Goal: Check status: Check status

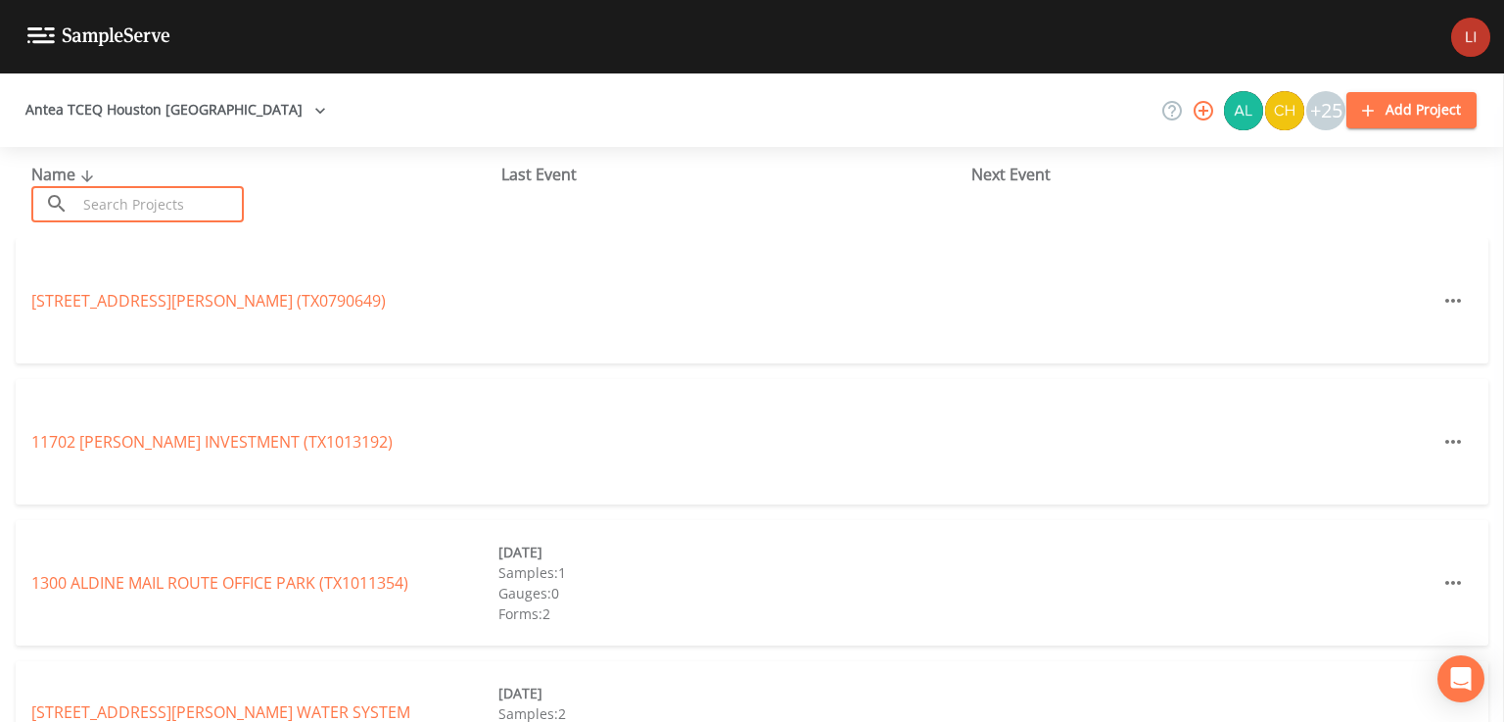
click at [156, 201] on input "text" at bounding box center [159, 204] width 167 height 36
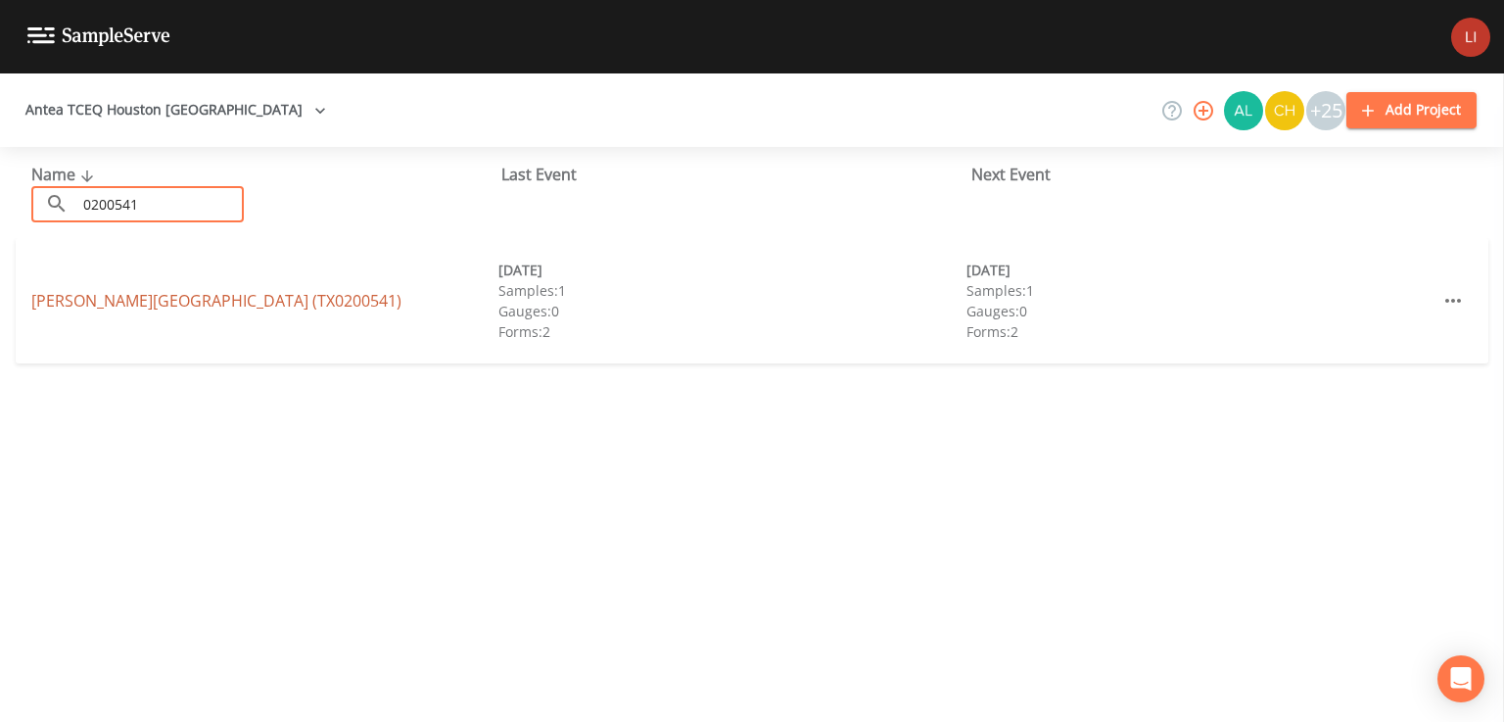
type input "0200541"
click at [159, 305] on link "[PERSON_NAME][GEOGRAPHIC_DATA] (TX0200541)" at bounding box center [216, 301] width 370 height 22
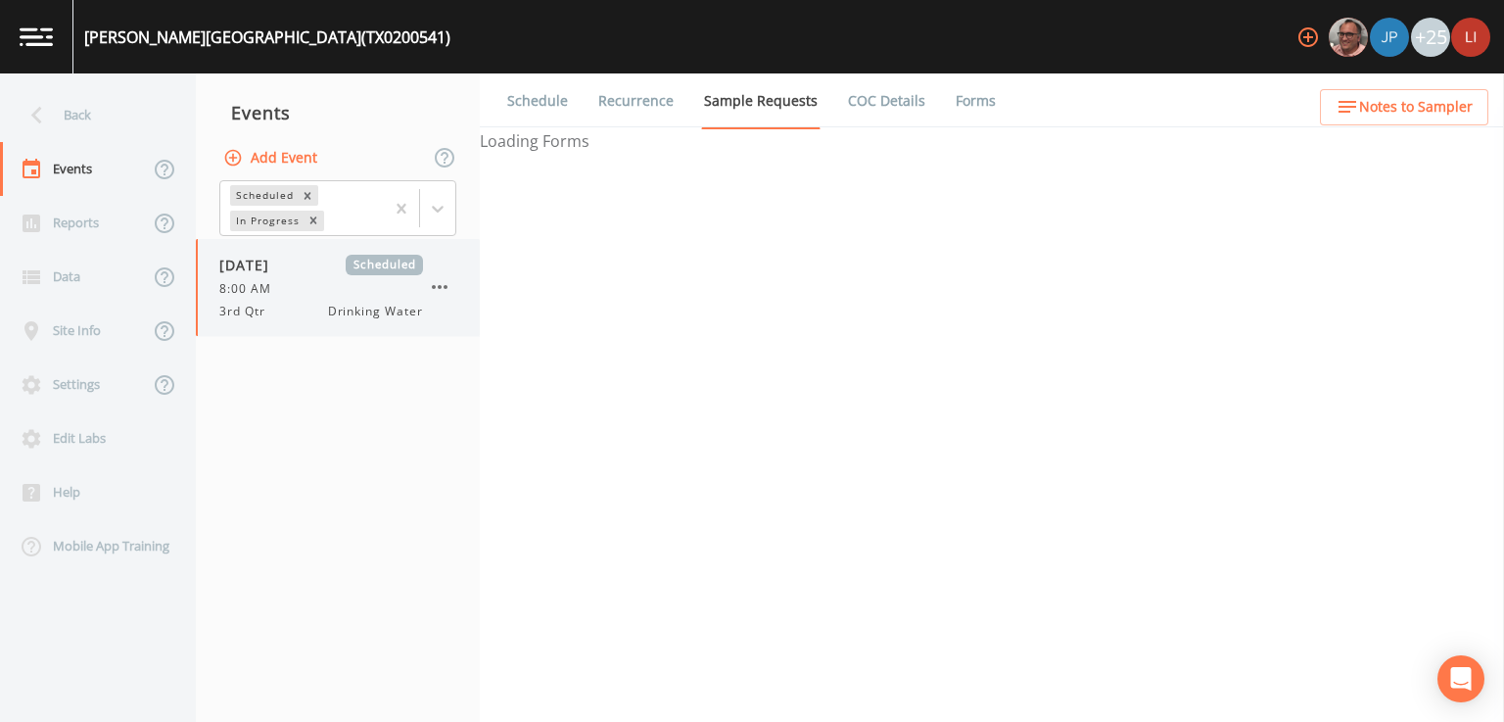
click at [285, 304] on div "3rd Qtr Drinking Water" at bounding box center [321, 312] width 204 height 18
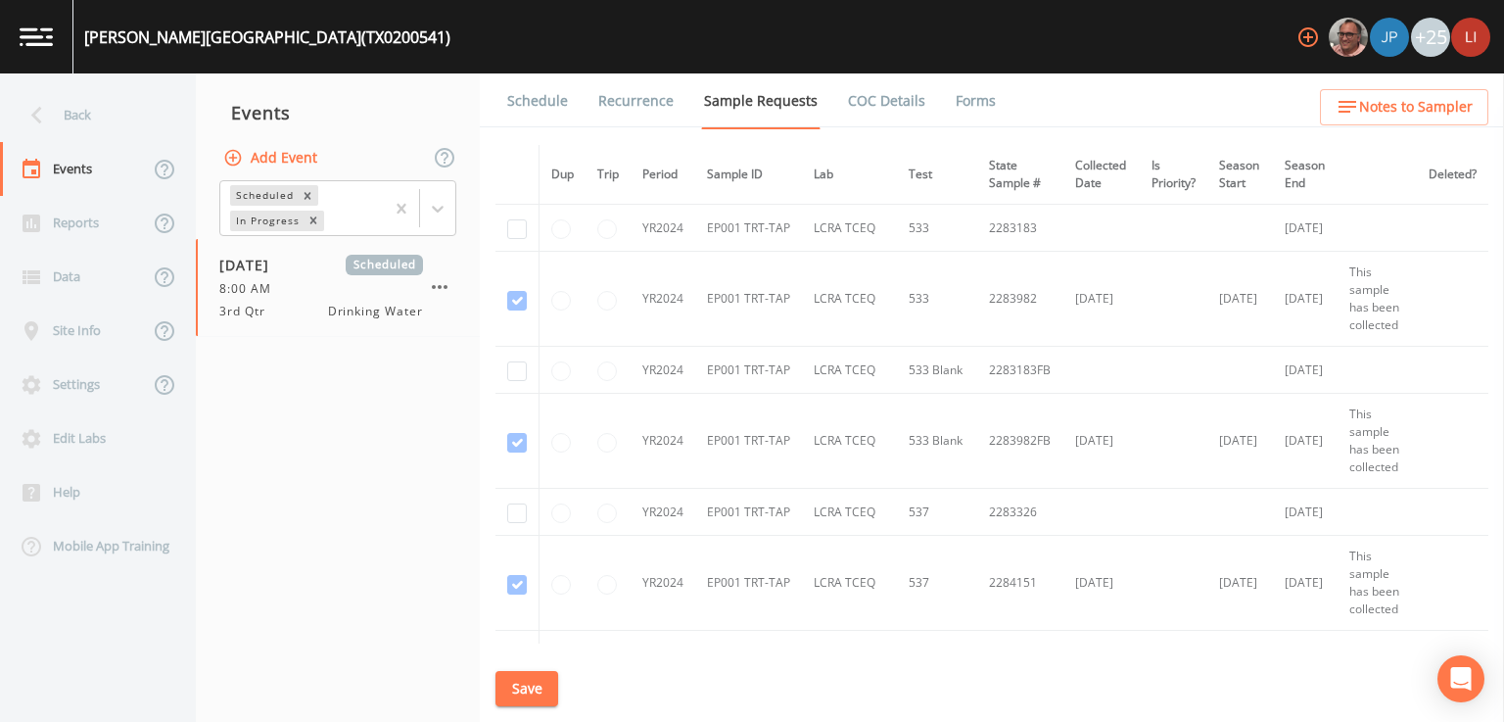
click at [518, 107] on link "Schedule" at bounding box center [537, 100] width 67 height 55
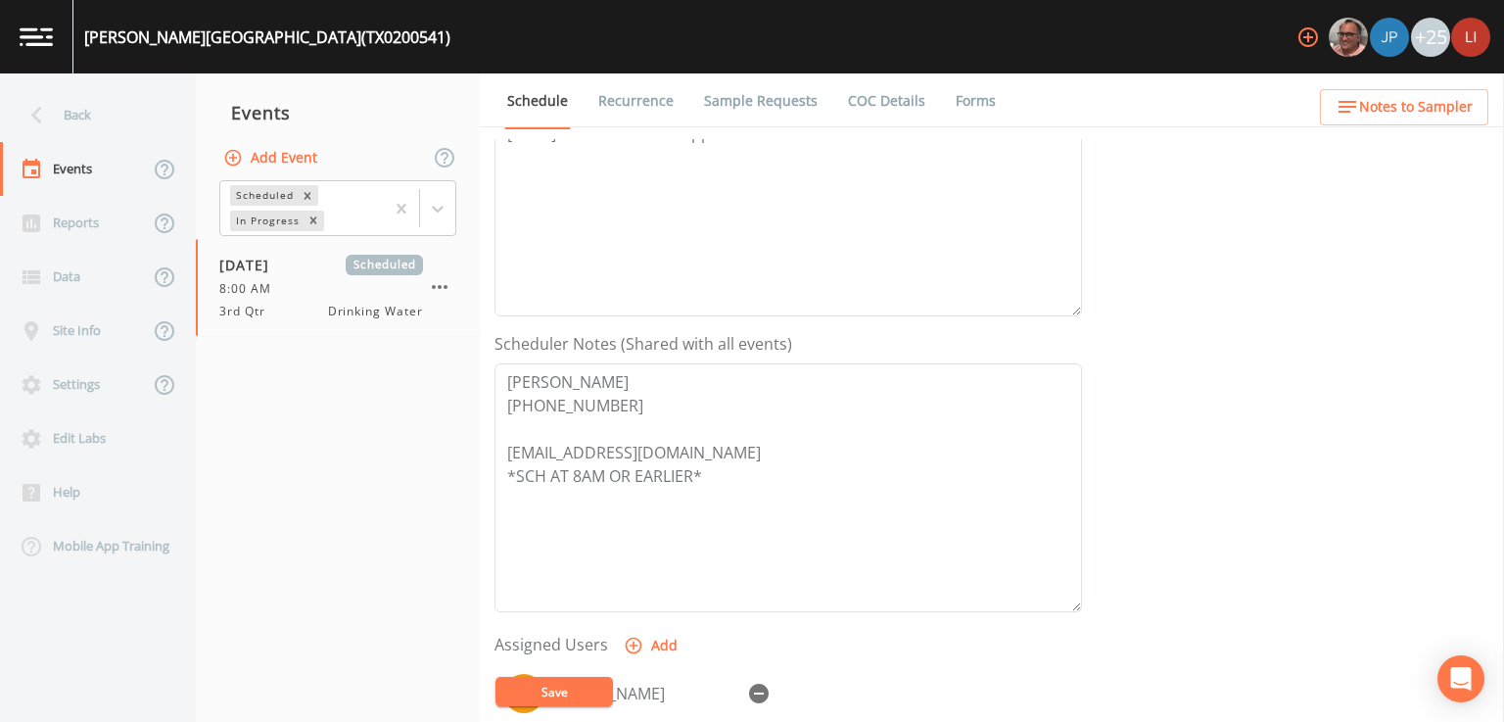
scroll to position [353, 0]
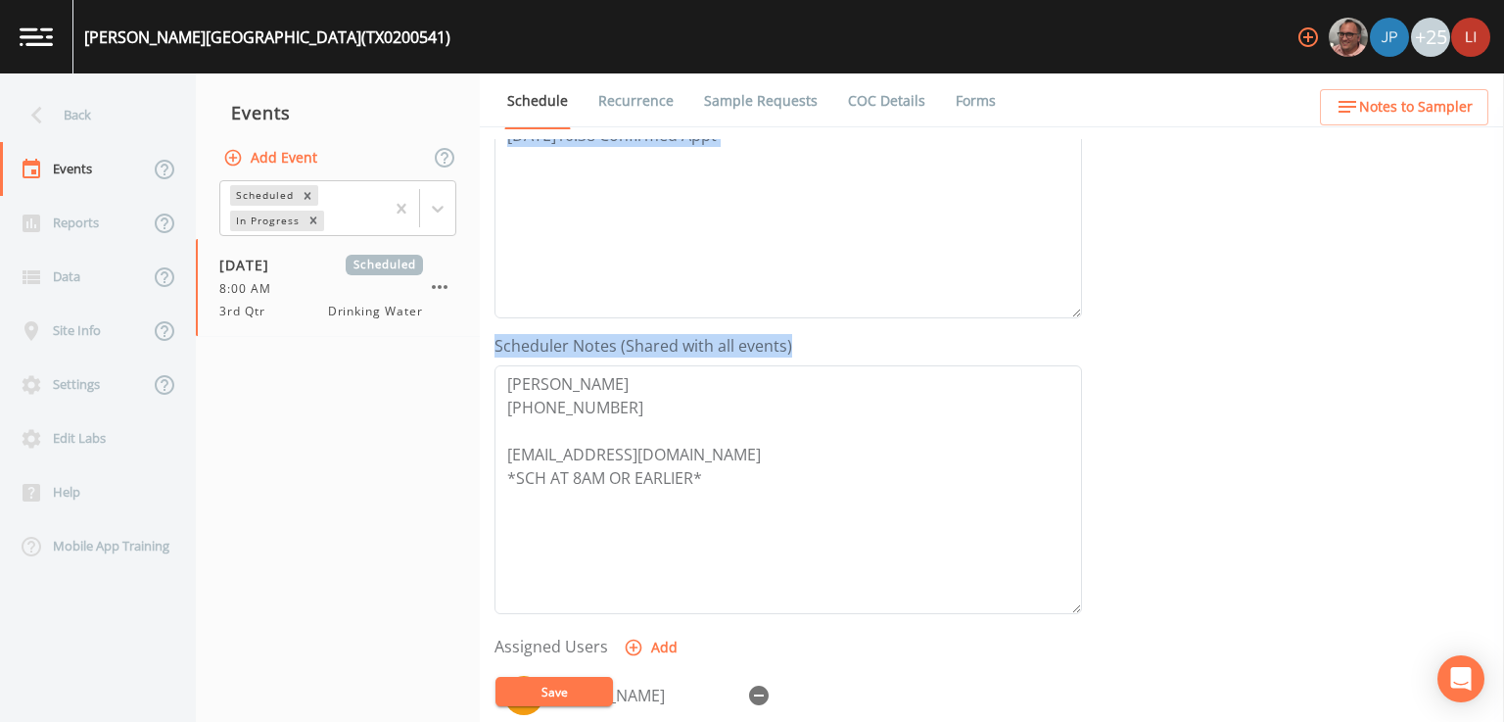
drag, startPoint x: 1491, startPoint y: 323, endPoint x: 1486, endPoint y: 279, distance: 44.3
click at [1486, 279] on div "Event Name 3rd Qtr Target Sampling Date [DATE] Time (Optional) 08:00:00 Event N…" at bounding box center [1000, 430] width 1010 height 583
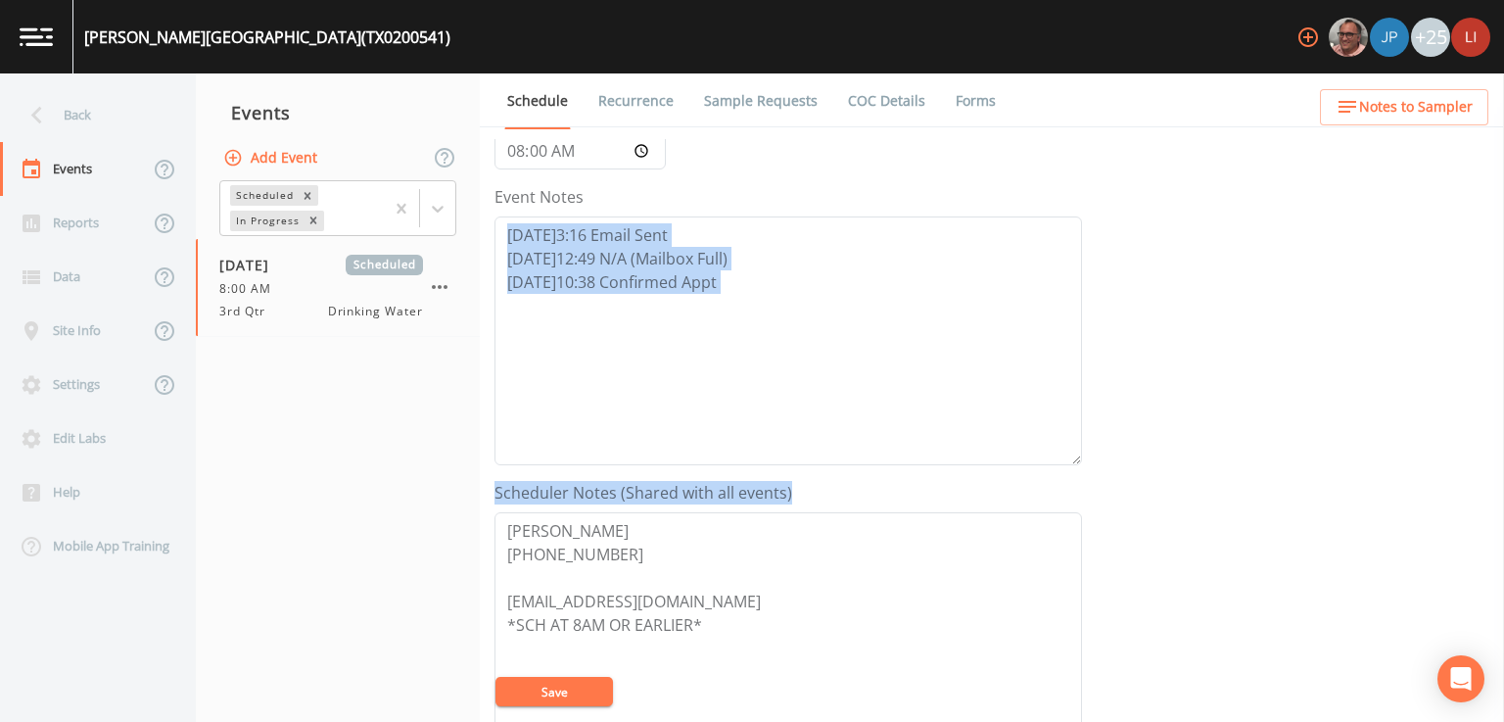
scroll to position [185, 0]
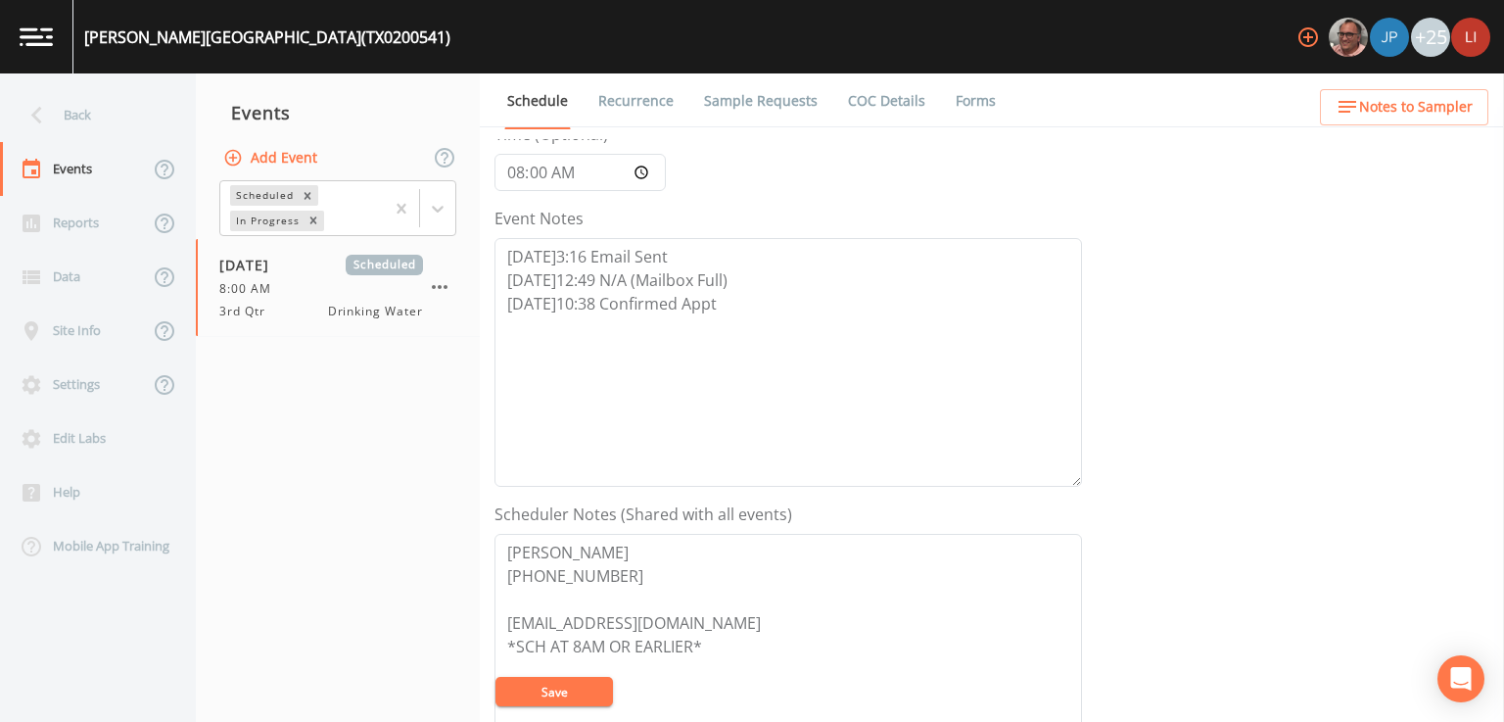
drag, startPoint x: 1484, startPoint y: 237, endPoint x: 1475, endPoint y: 205, distance: 33.8
click at [1475, 205] on div "Event Name 3rd Qtr Target Sampling Date [DATE] Time (Optional) 08:00:00 Event N…" at bounding box center [1000, 430] width 1010 height 583
click at [1427, 266] on div "Event Name 3rd Qtr Target Sampling Date [DATE] Time (Optional) 08:00:00 Event N…" at bounding box center [1000, 430] width 1010 height 583
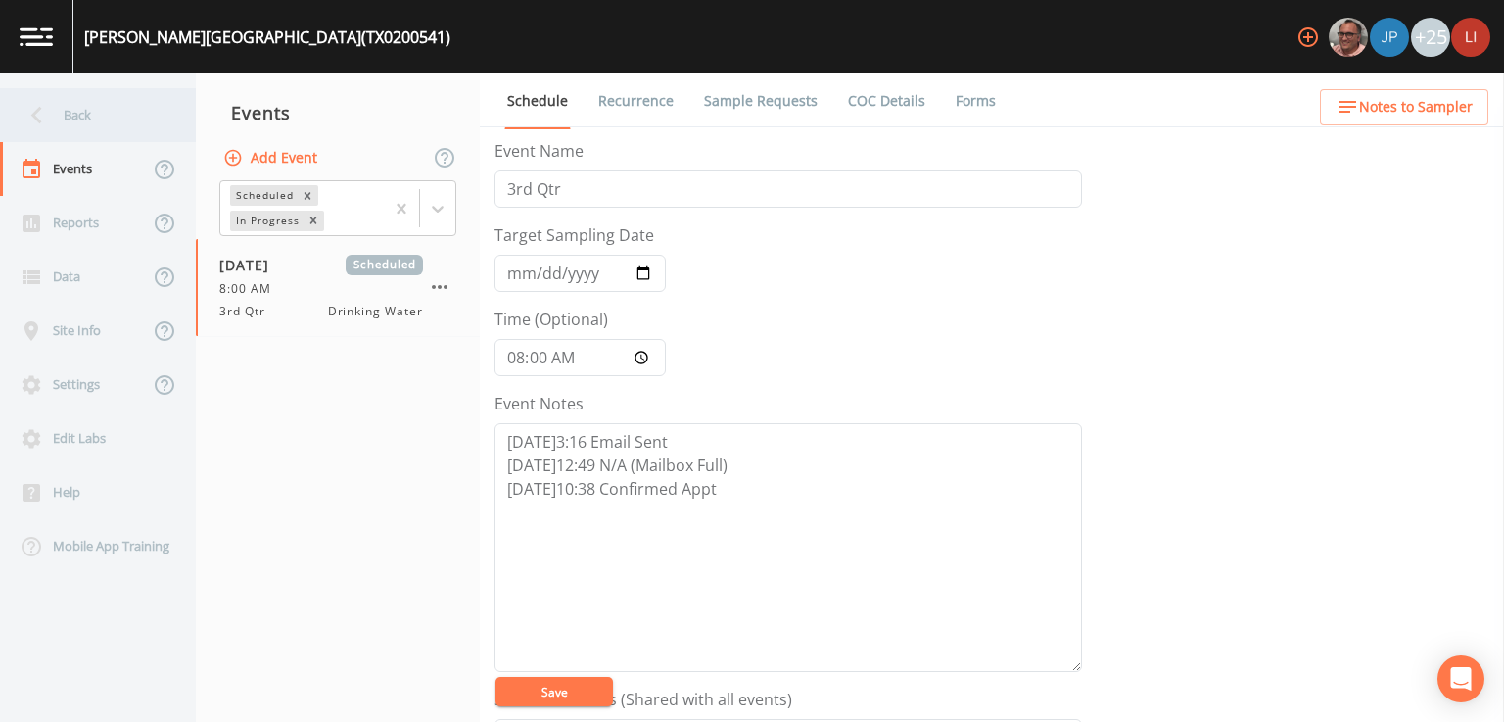
click at [42, 126] on icon at bounding box center [37, 115] width 34 height 34
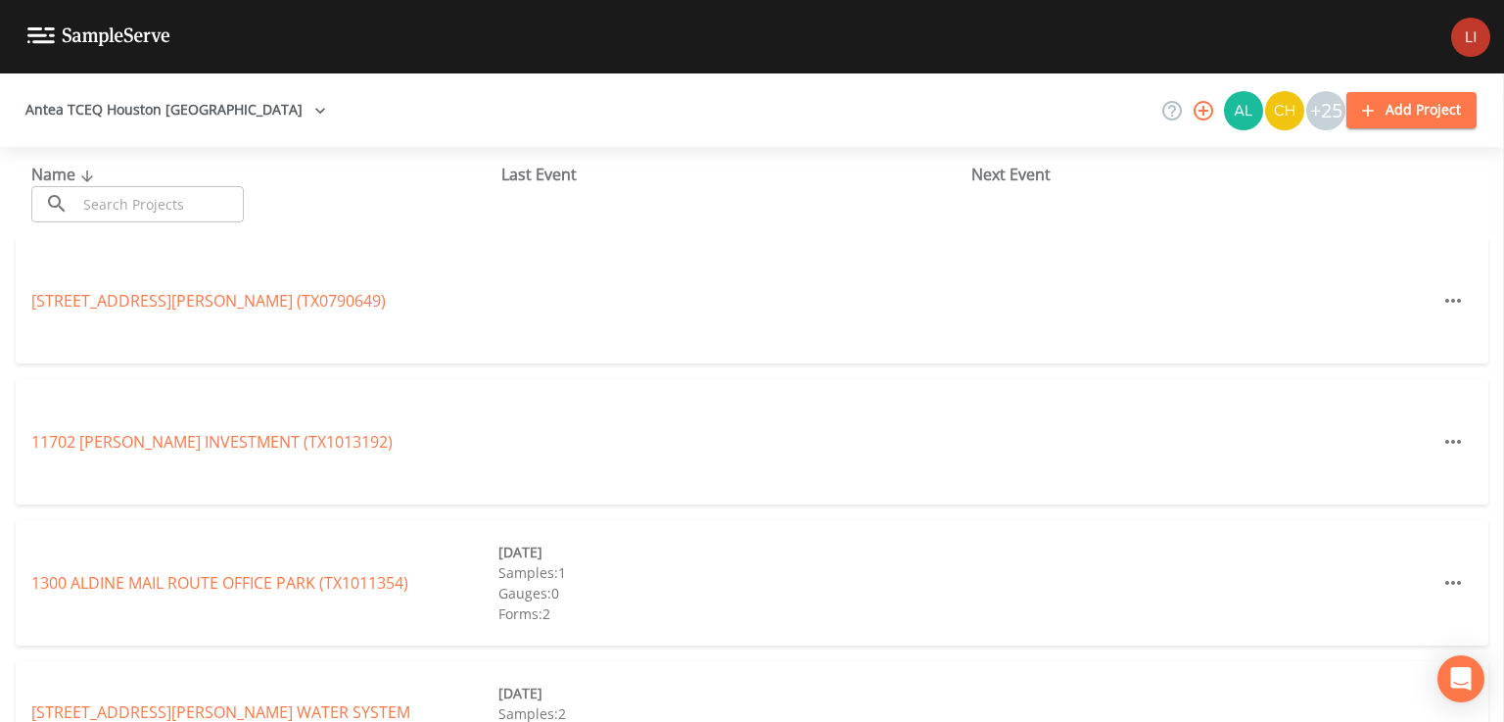
click at [121, 191] on input "text" at bounding box center [159, 204] width 167 height 36
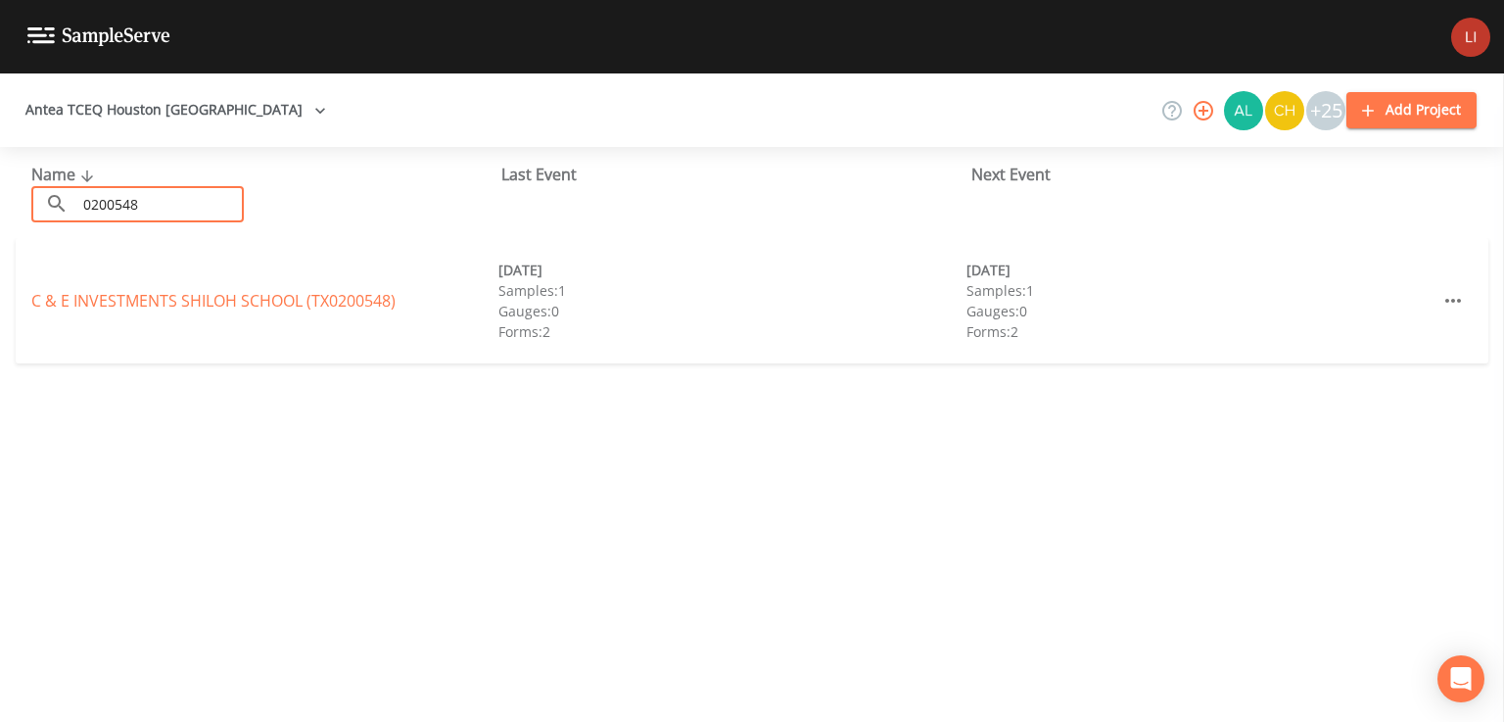
type input "0200548"
click at [138, 294] on link "C & E INVESTMENTS [GEOGRAPHIC_DATA] (TX0200548)" at bounding box center [213, 301] width 364 height 22
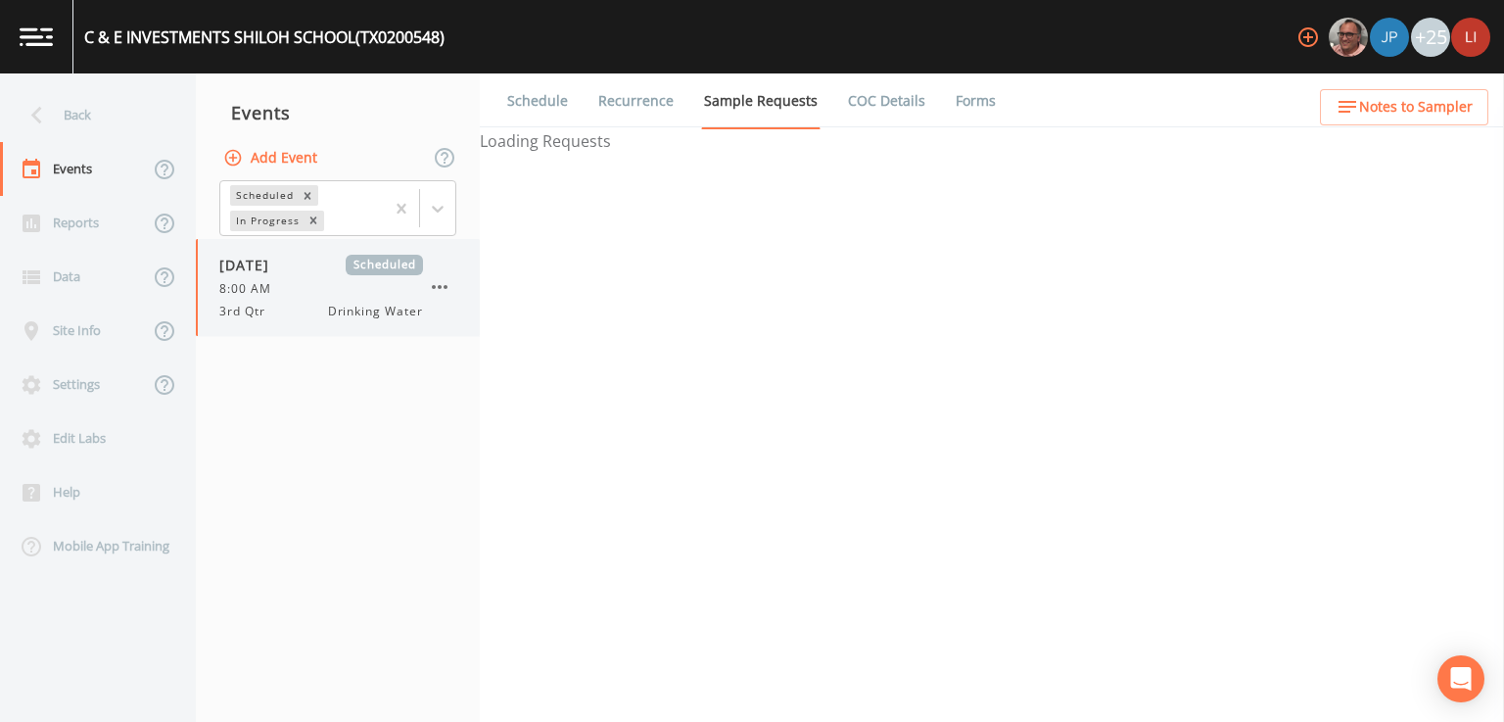
click at [250, 298] on div "[DATE] Scheduled 8:00 AM 3rd Qtr Drinking Water" at bounding box center [321, 288] width 204 height 66
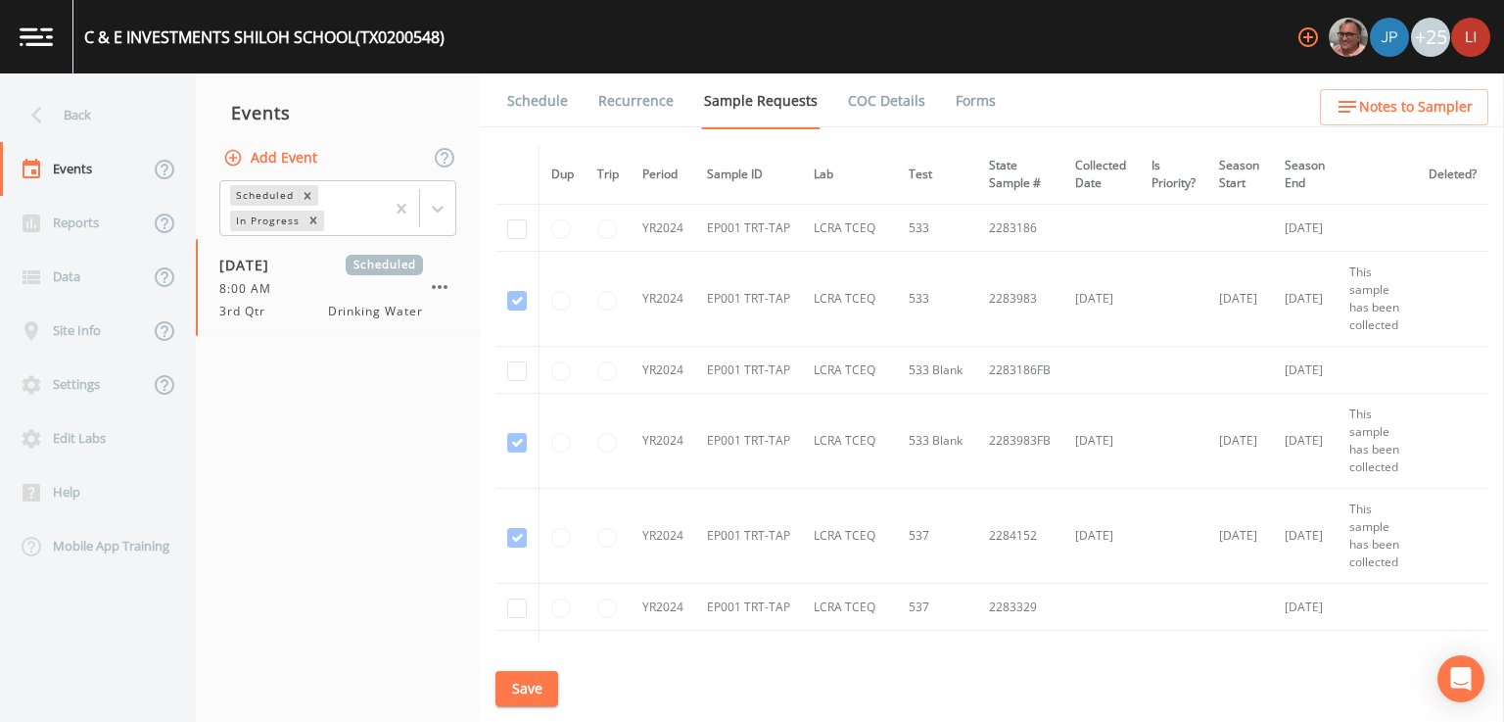
click at [527, 89] on link "Schedule" at bounding box center [537, 100] width 67 height 55
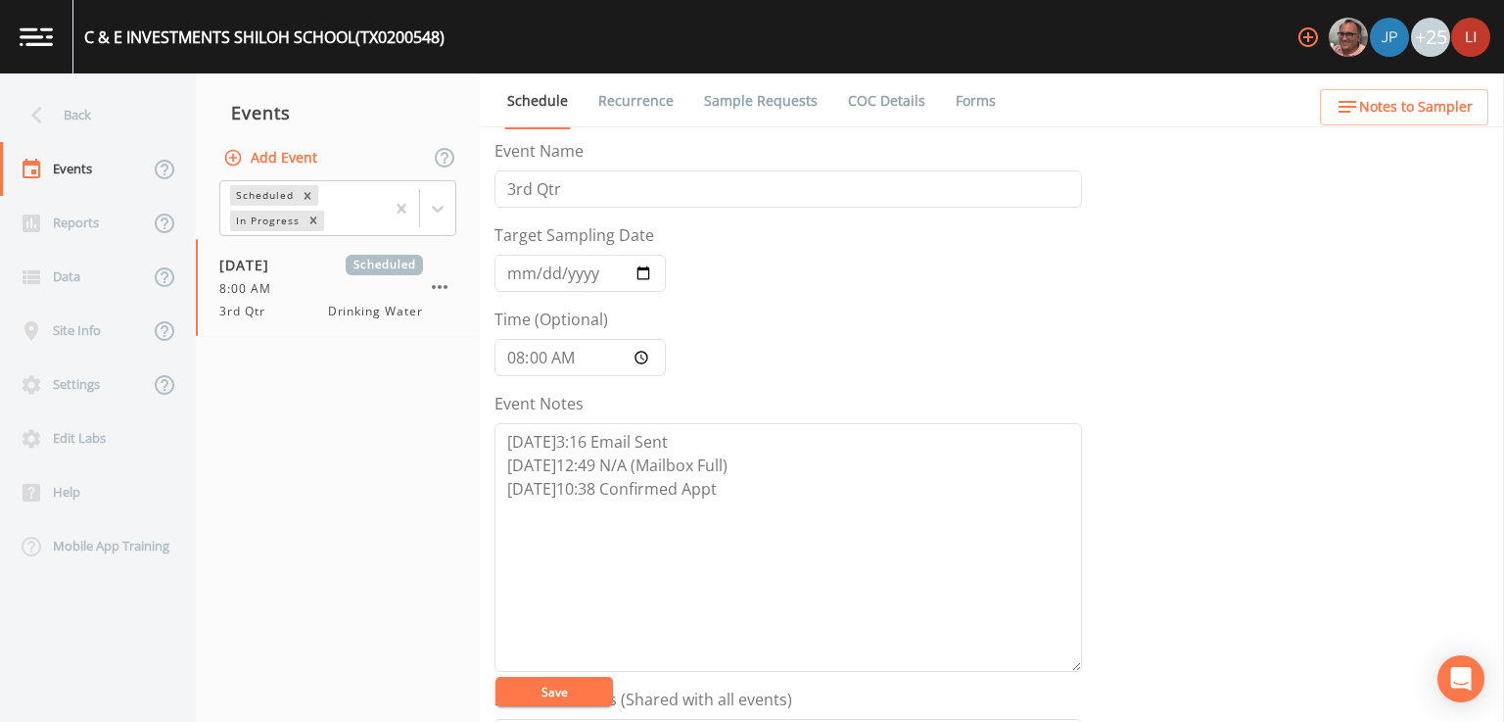
click at [1228, 517] on div "Event Name 3rd Qtr Target Sampling Date [DATE] Time (Optional) 08:00:00 Event N…" at bounding box center [1000, 430] width 1010 height 583
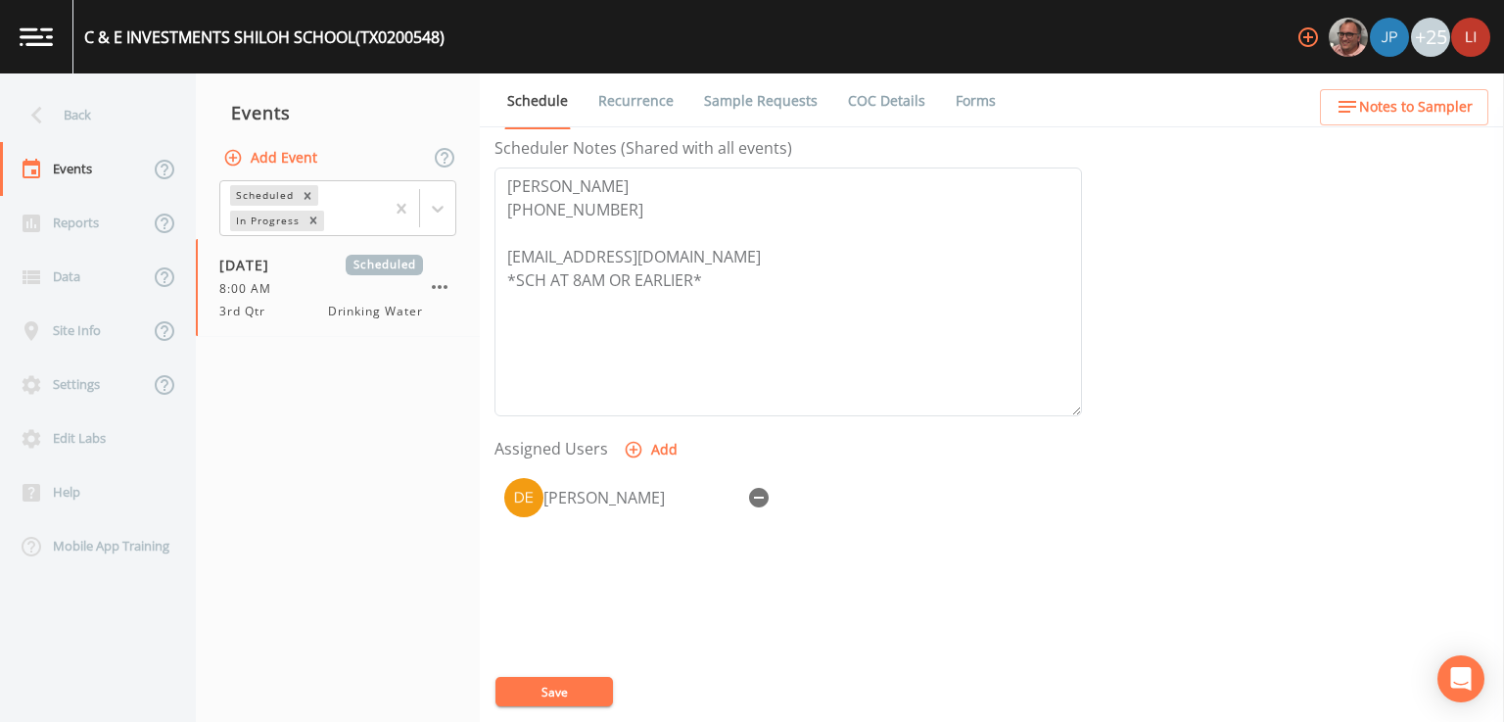
scroll to position [588, 0]
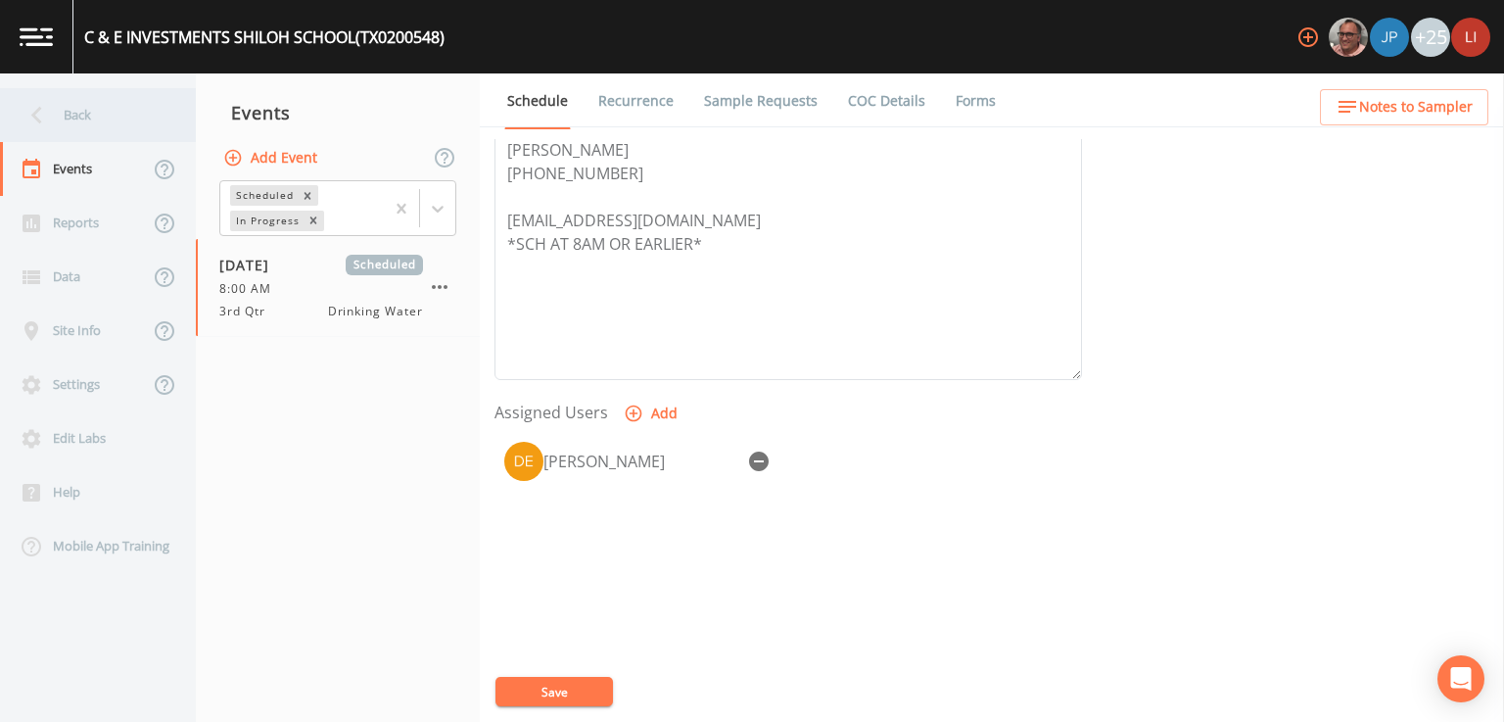
click at [53, 111] on icon at bounding box center [37, 115] width 34 height 34
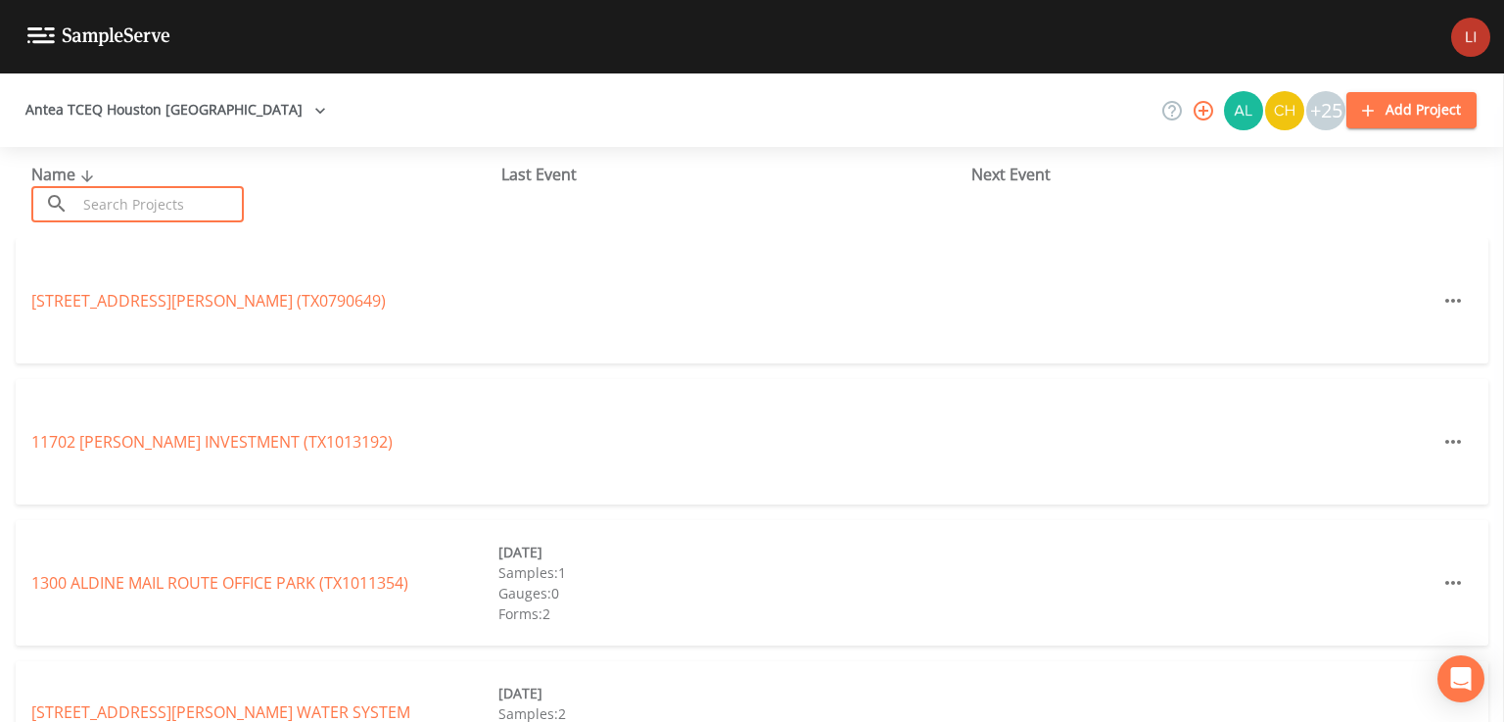
click at [174, 209] on input "text" at bounding box center [159, 204] width 167 height 36
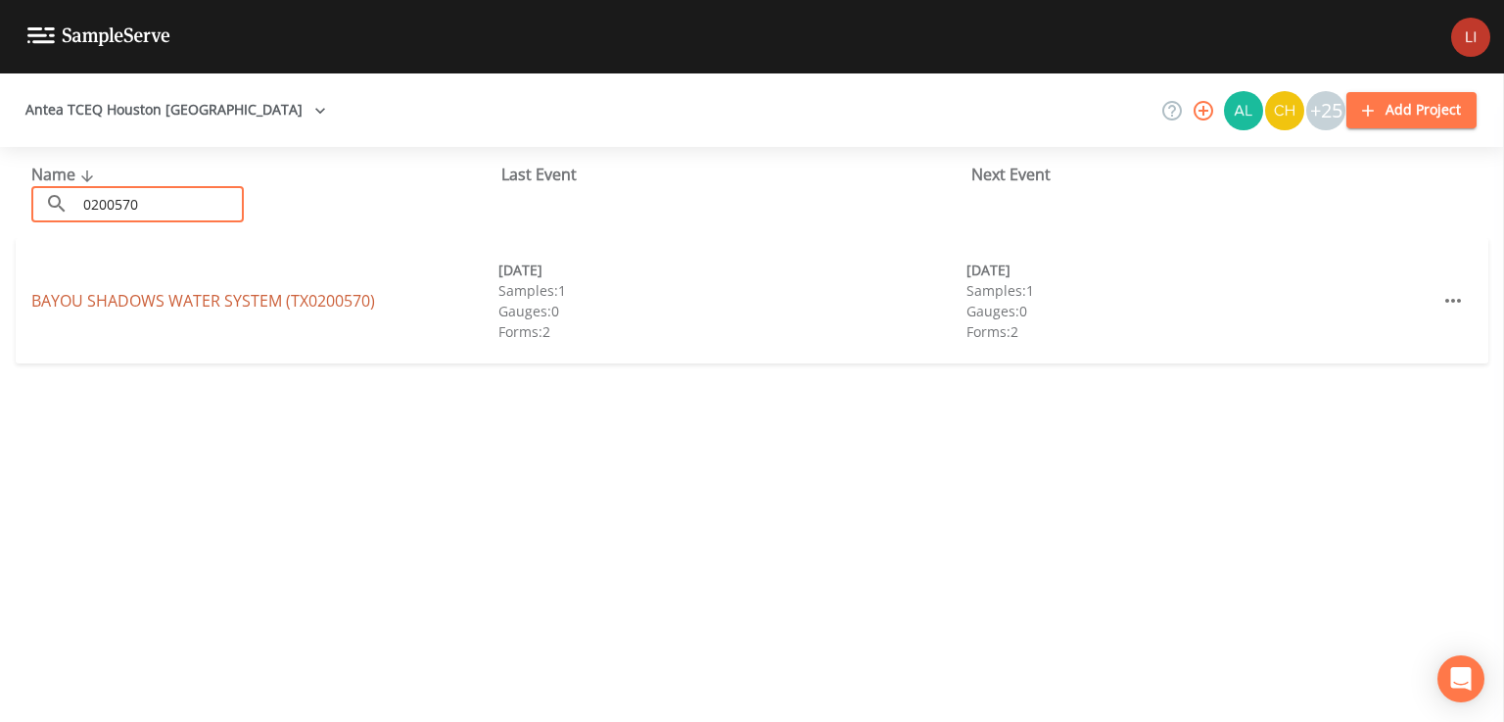
type input "0200570"
click at [174, 310] on link "BAYOU SHADOWS WATER SYSTEM (TX0200570)" at bounding box center [203, 301] width 344 height 22
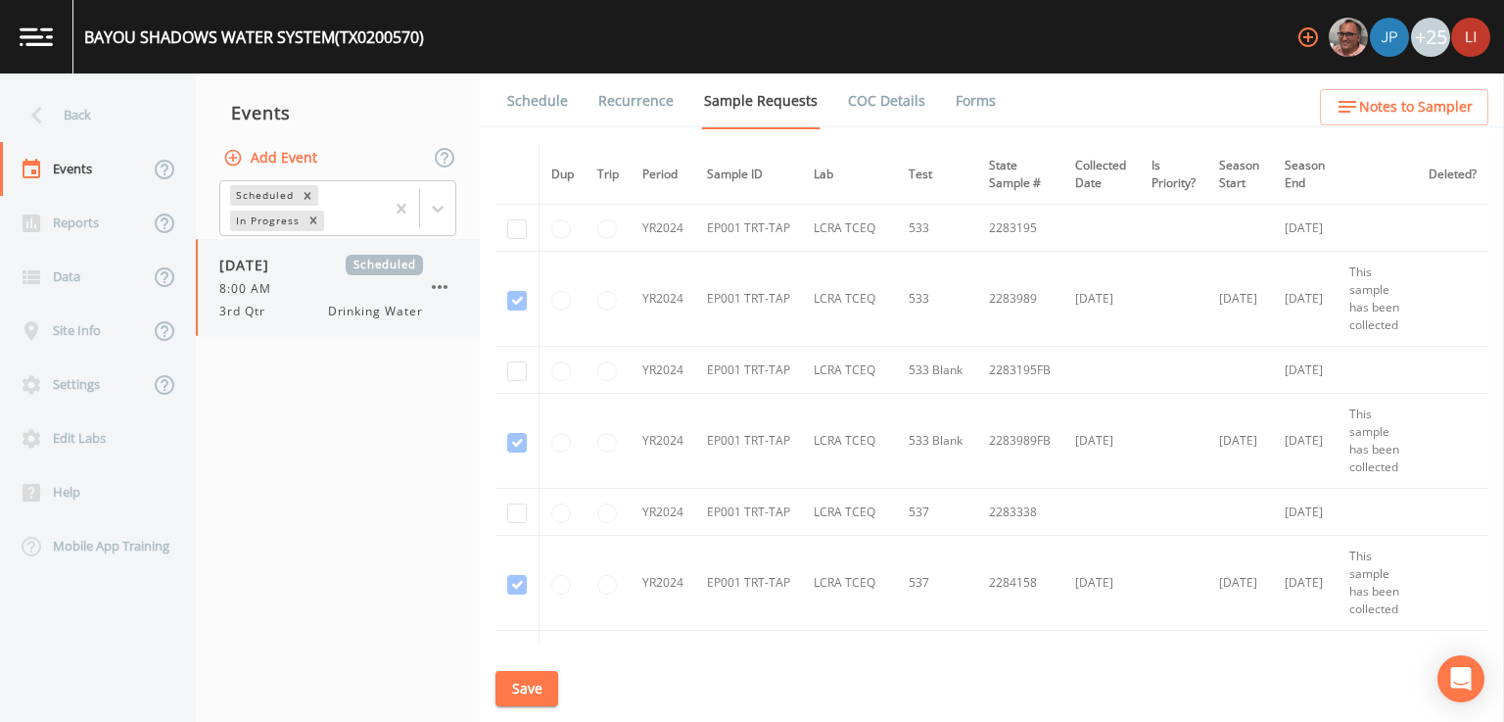
click at [328, 280] on div "8:00 AM" at bounding box center [321, 289] width 204 height 18
click at [525, 106] on link "Schedule" at bounding box center [537, 100] width 67 height 55
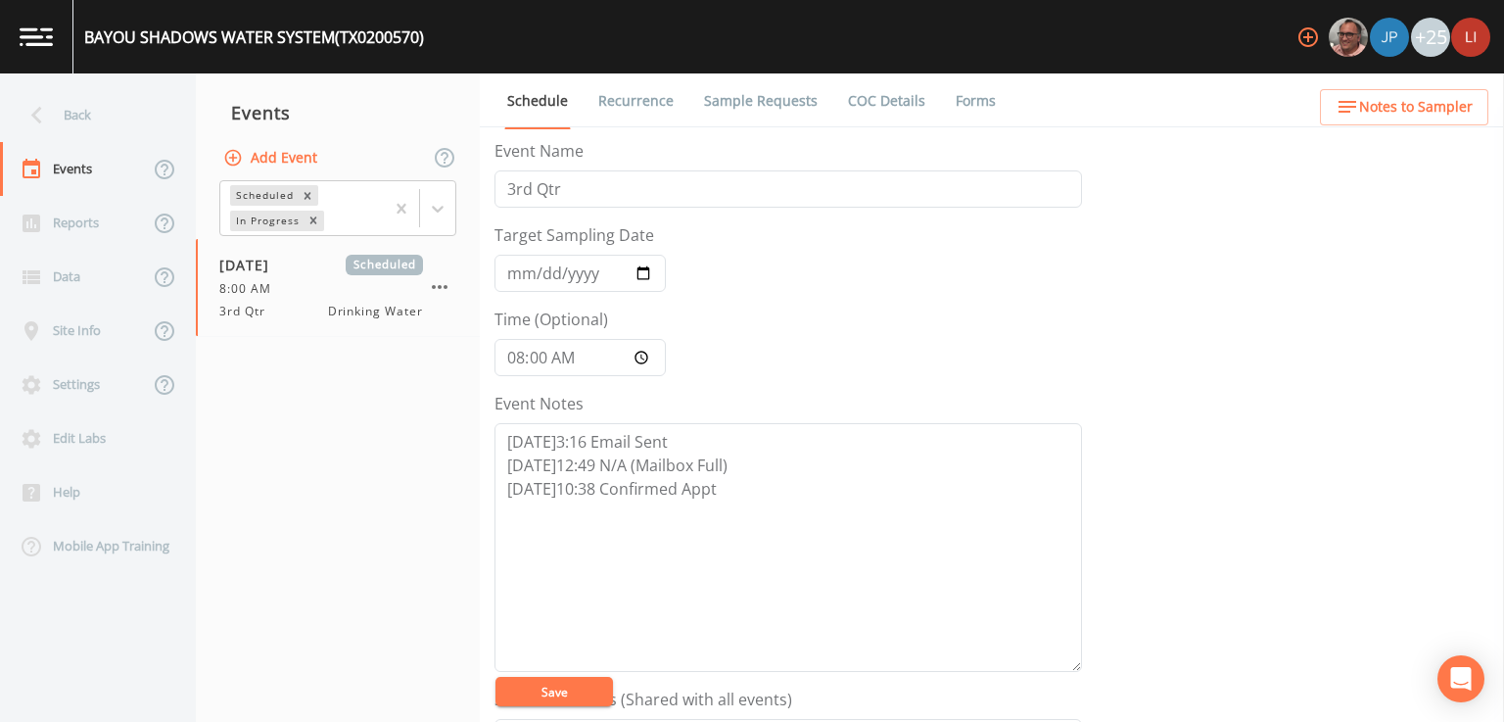
click at [1242, 536] on div "Event Name 3rd Qtr Target Sampling Date [DATE] Time (Optional) 08:00:00 Event N…" at bounding box center [1000, 430] width 1010 height 583
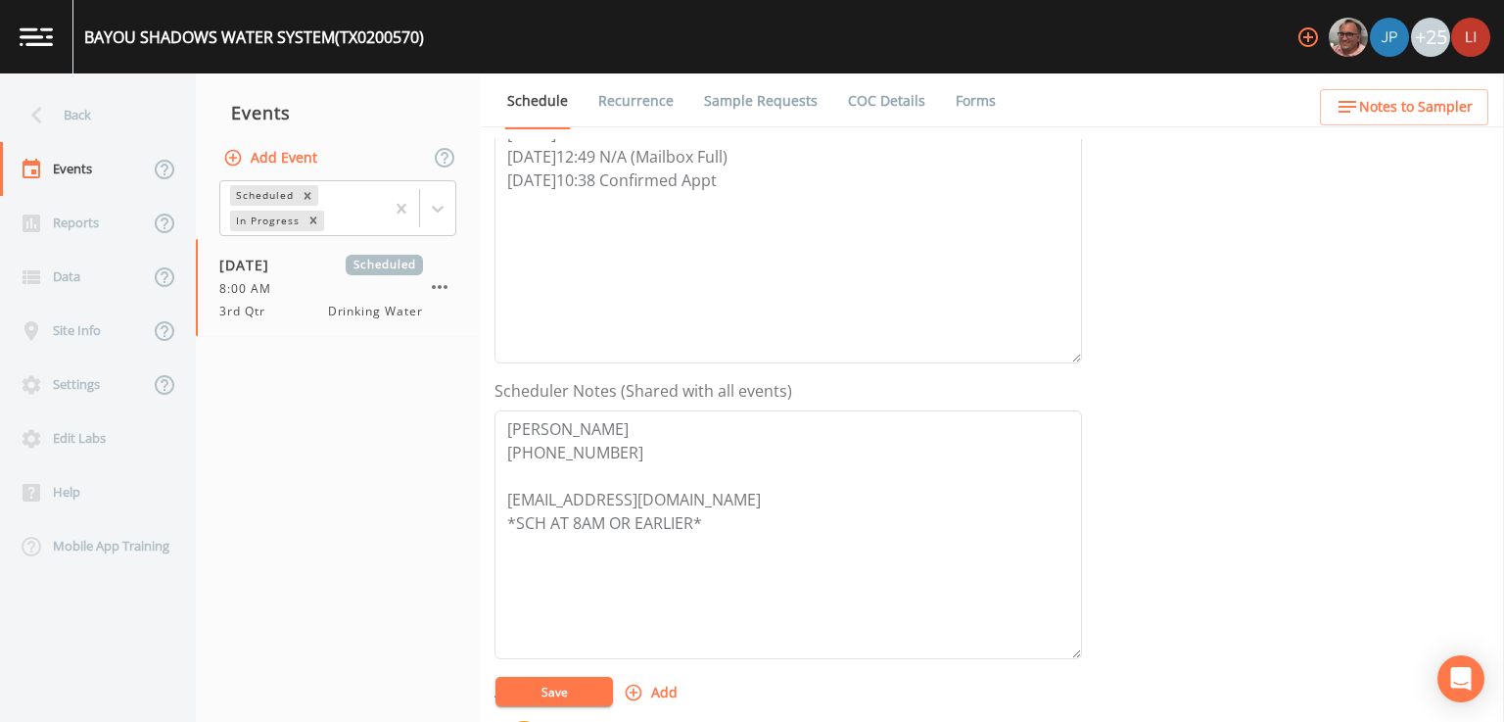
scroll to position [353, 0]
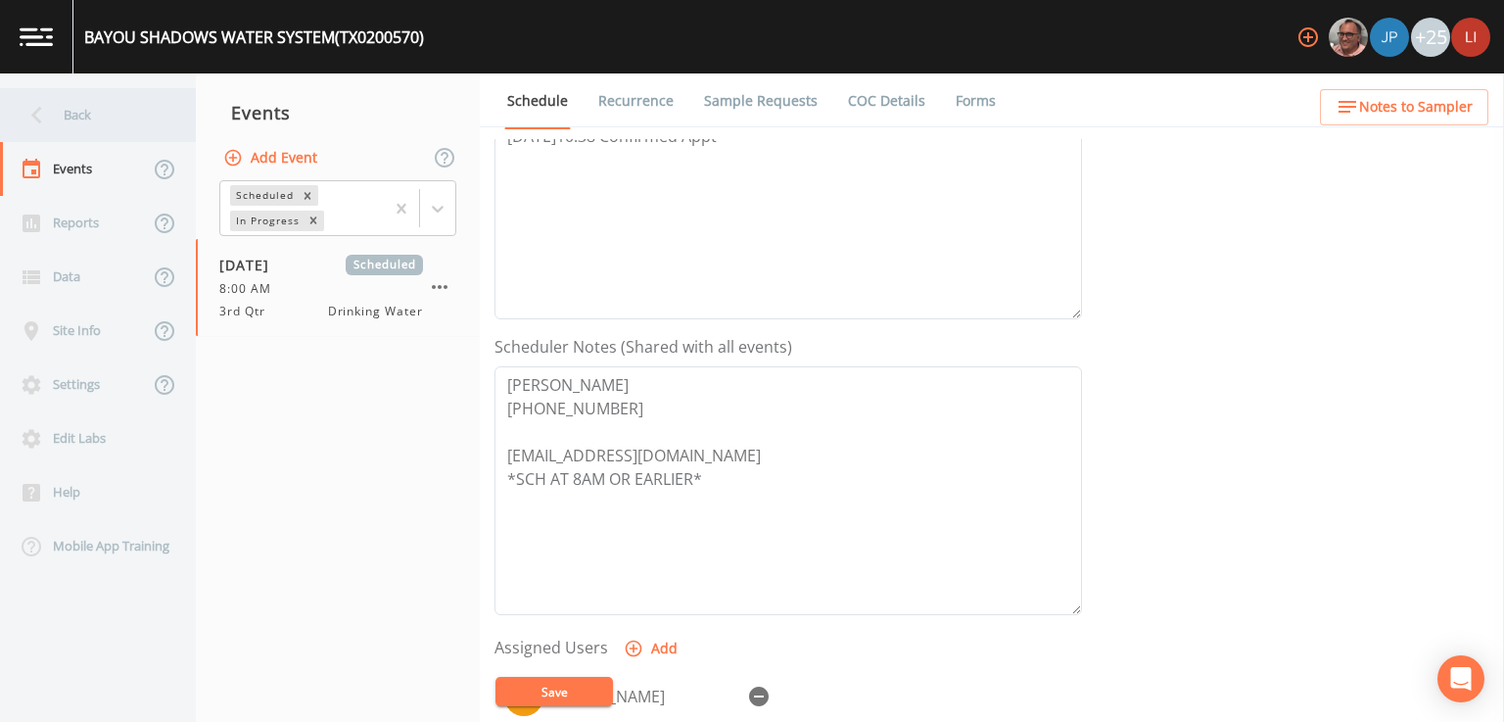
click at [62, 123] on div "Back" at bounding box center [88, 115] width 176 height 54
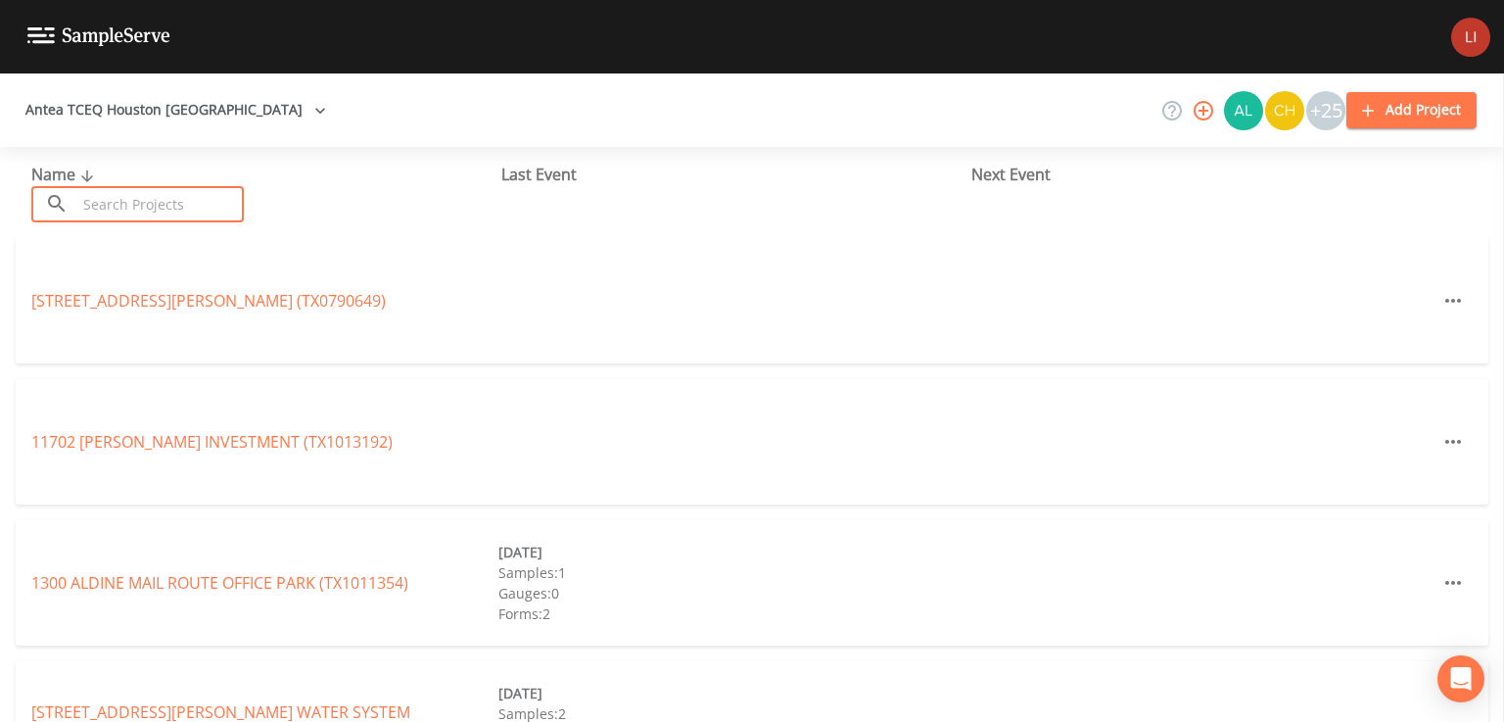
click at [114, 212] on input "text" at bounding box center [159, 204] width 167 height 36
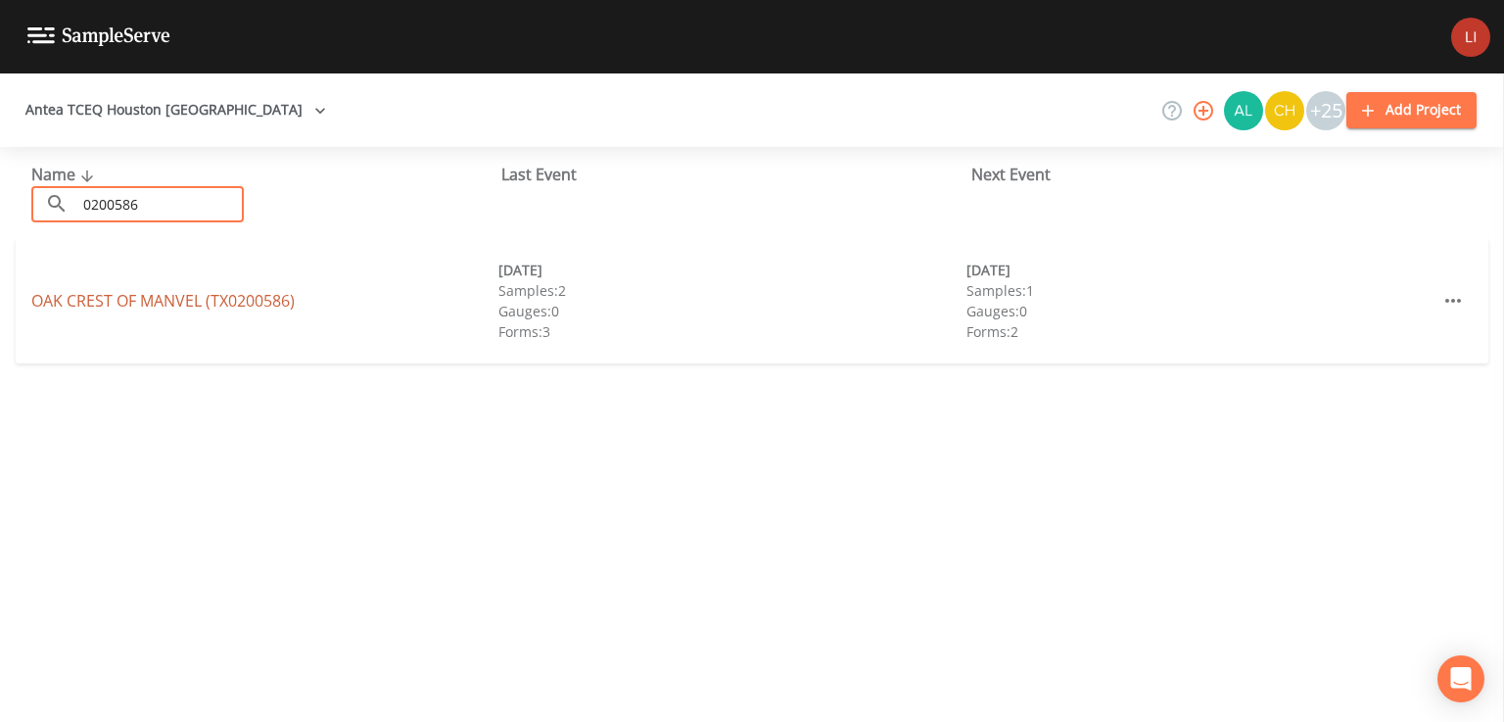
type input "0200586"
click at [195, 304] on link "OAK CREST OF MANVEL (TX0200586)" at bounding box center [162, 301] width 263 height 22
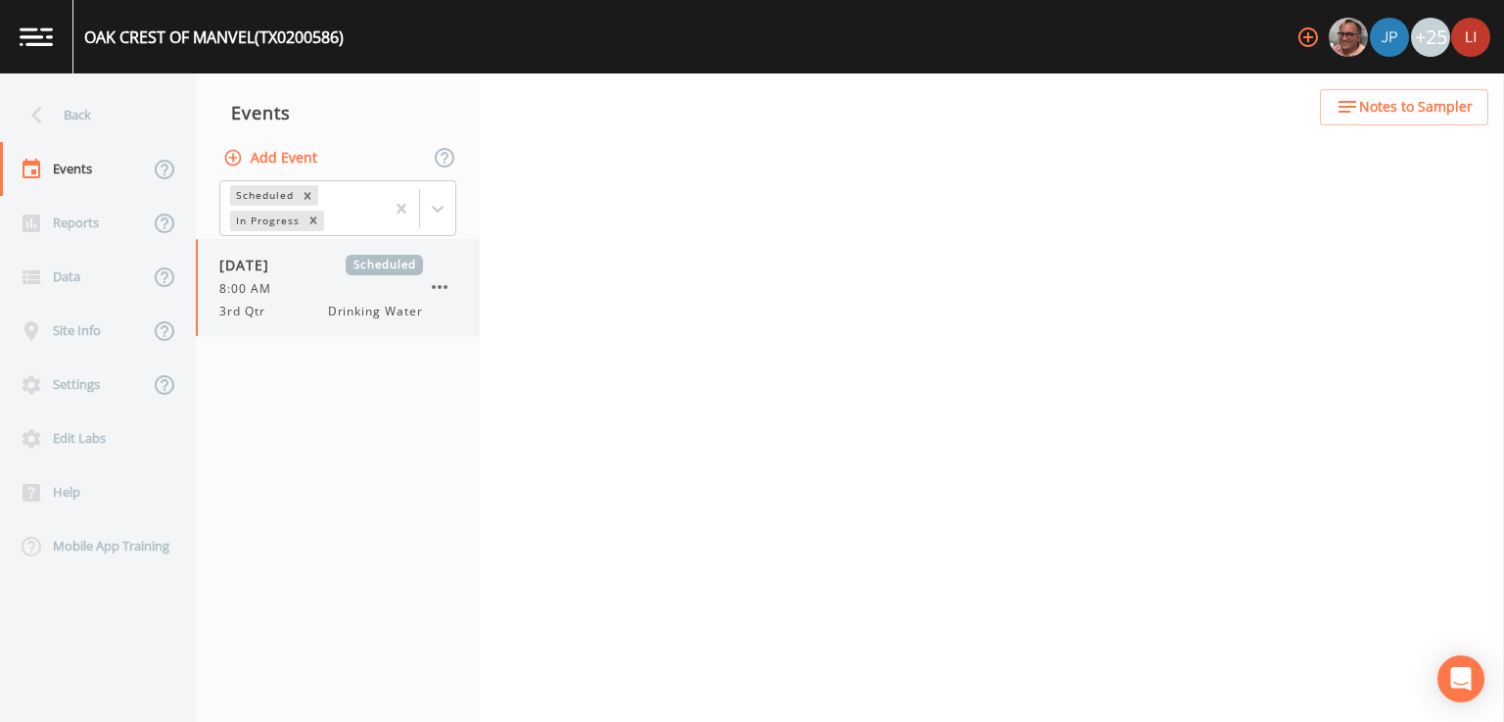
click at [288, 295] on div "8:00 AM" at bounding box center [321, 289] width 204 height 18
click at [316, 295] on div "8:00 AM" at bounding box center [321, 289] width 204 height 18
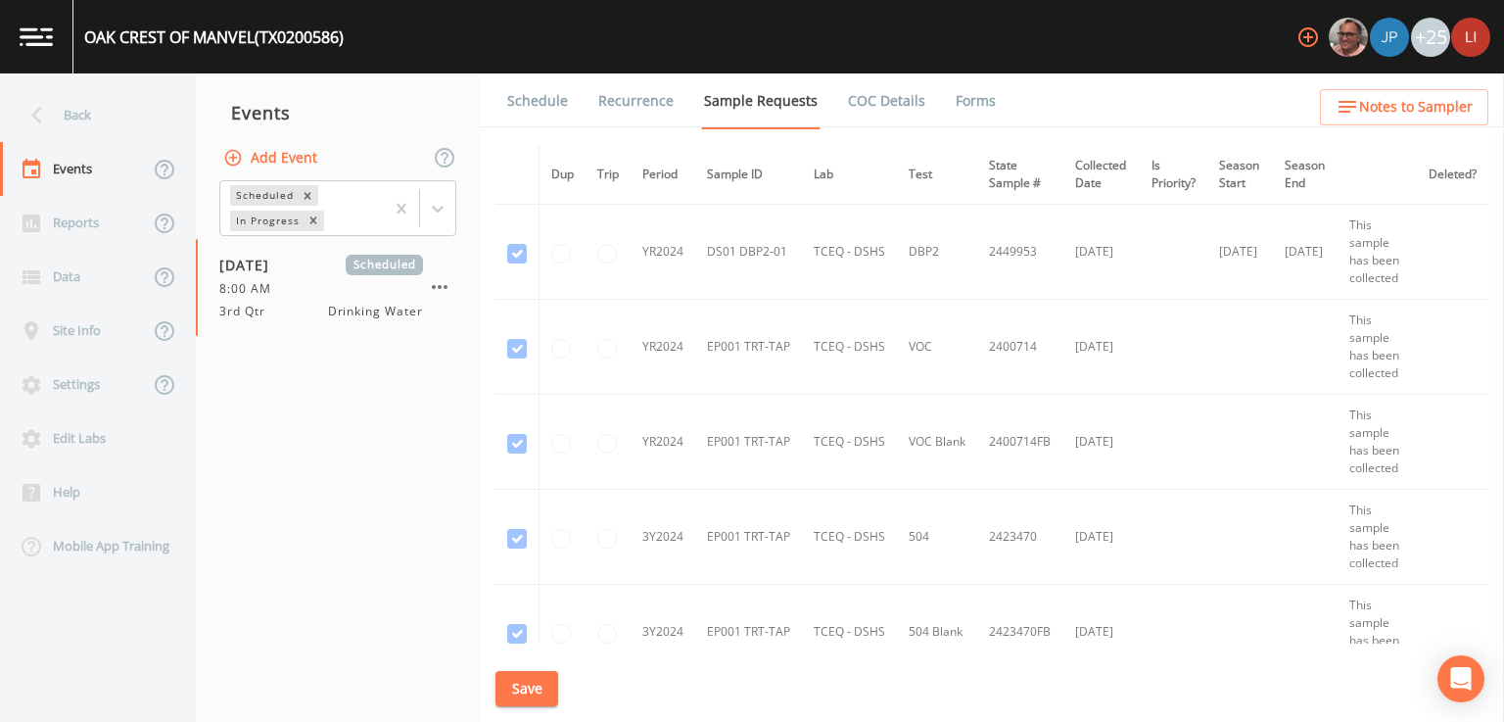
click at [534, 101] on link "Schedule" at bounding box center [537, 100] width 67 height 55
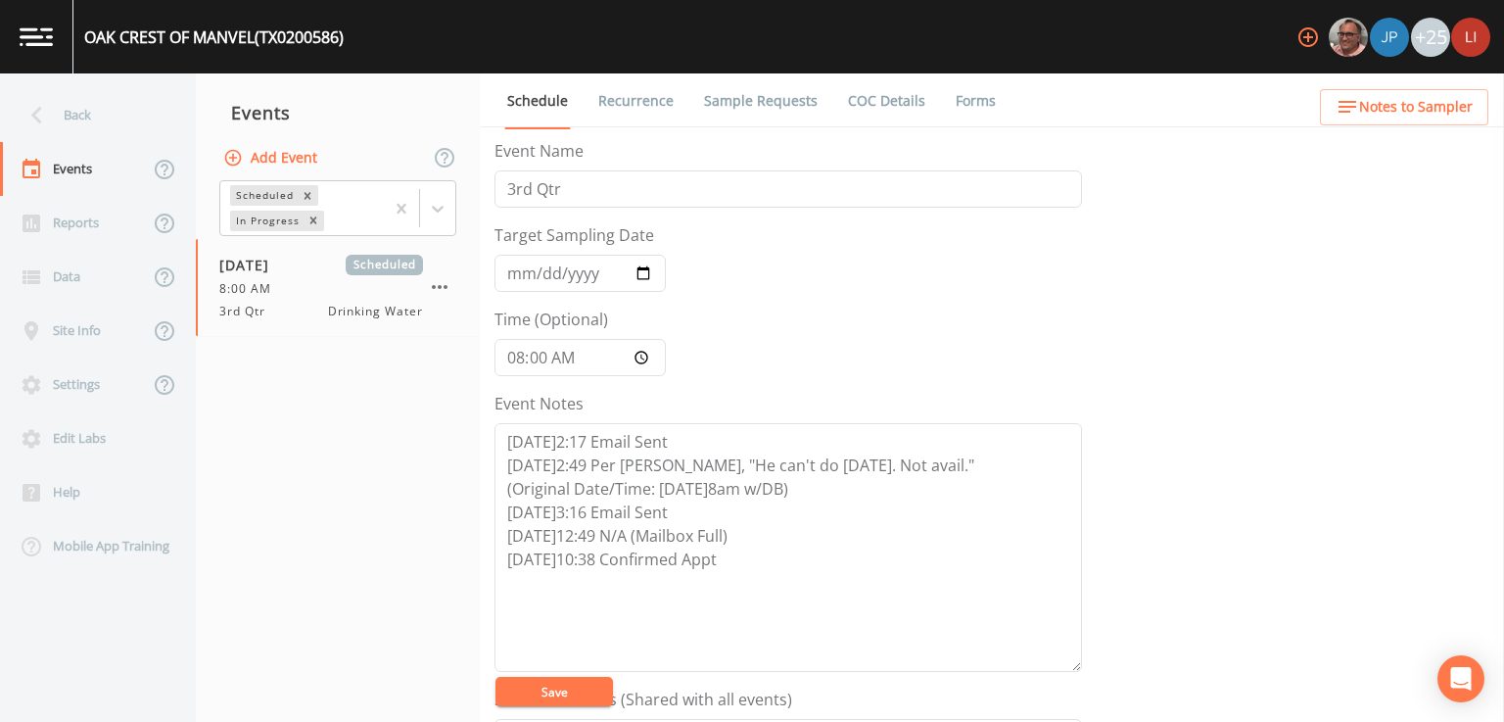
click at [1154, 493] on div "Event Name 3rd Qtr Target Sampling Date [DATE] Time (Optional) 08:00:00 Event N…" at bounding box center [1000, 430] width 1010 height 583
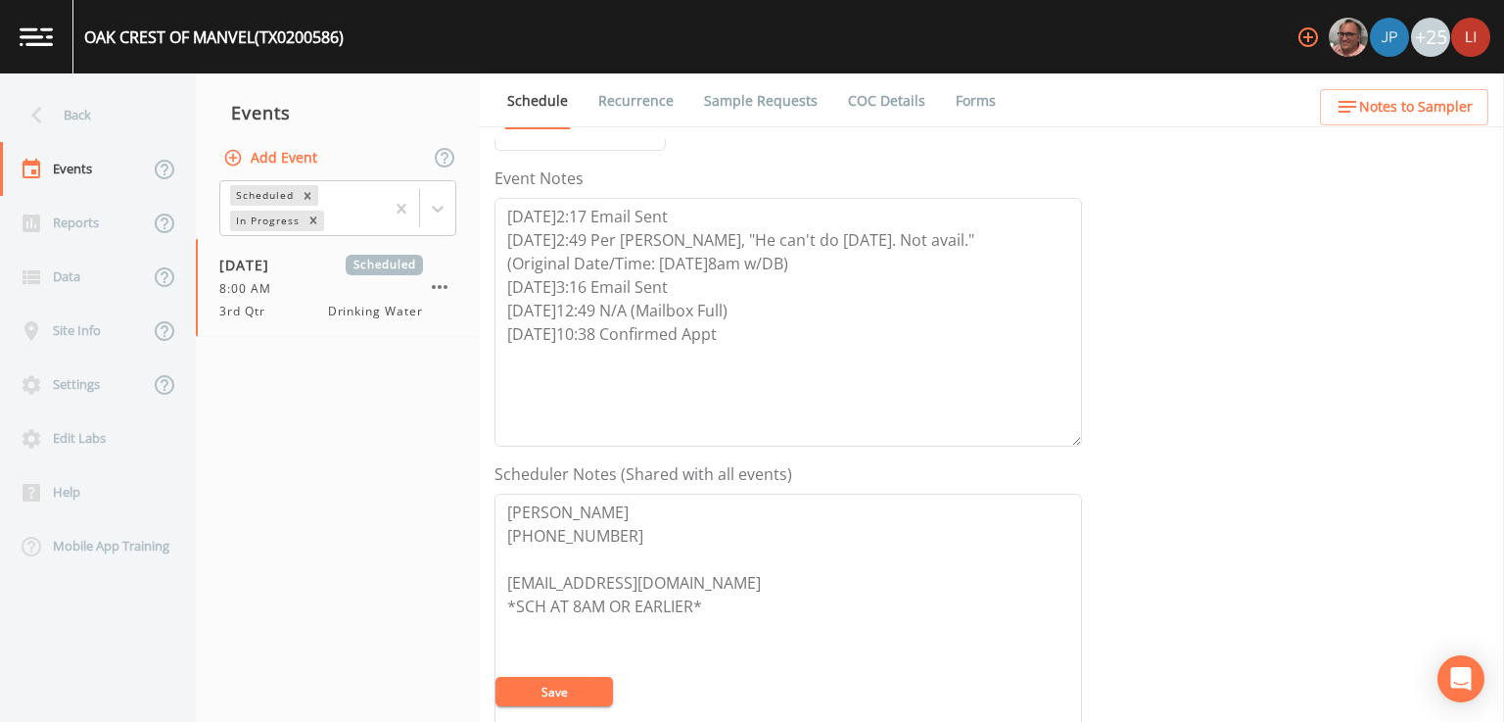
scroll to position [235, 0]
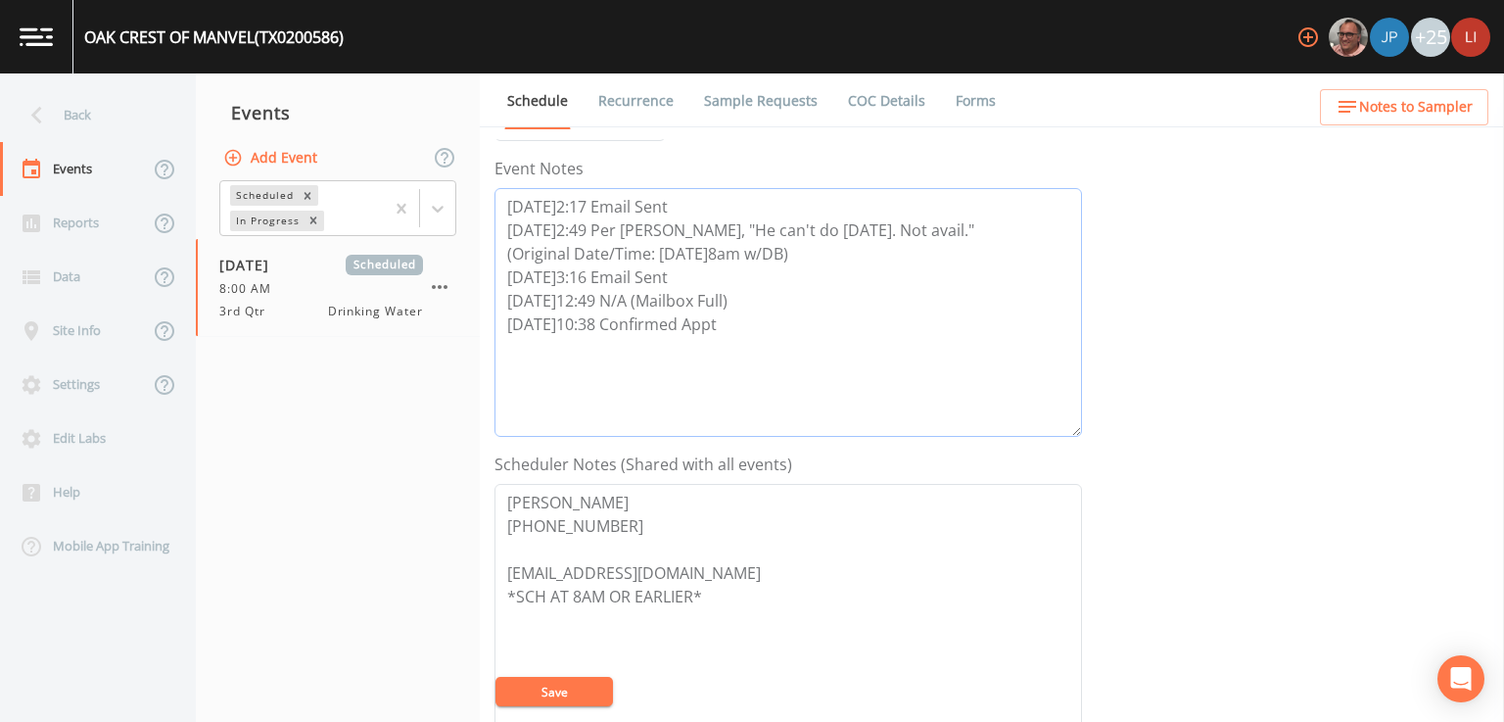
click at [515, 305] on textarea "[DATE]2:17 Email Sent [DATE]2:49 Per [PERSON_NAME], "He can't do [DATE]. Not av…" at bounding box center [789, 312] width 588 height 249
click at [74, 104] on div "Back" at bounding box center [88, 115] width 176 height 54
click at [43, 109] on icon at bounding box center [37, 115] width 34 height 34
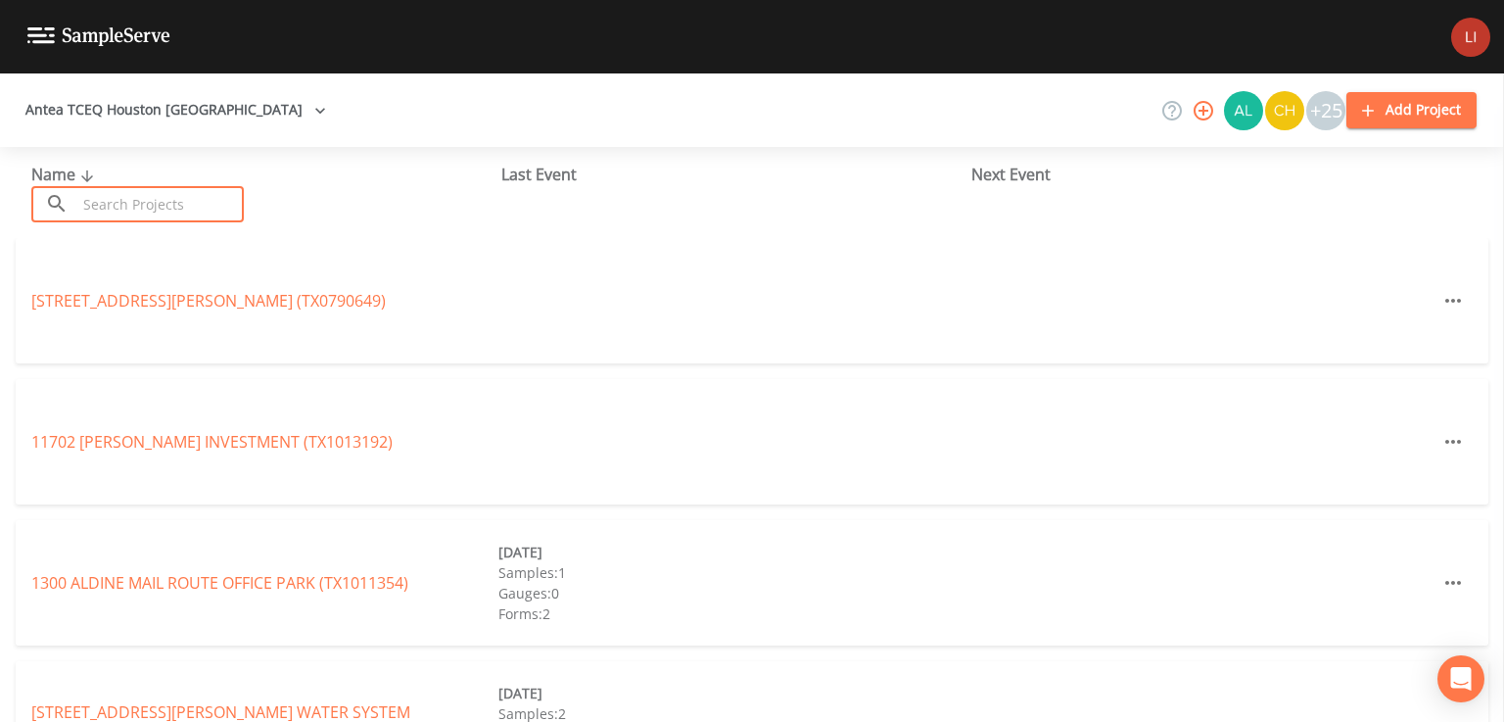
click at [103, 206] on input "text" at bounding box center [159, 204] width 167 height 36
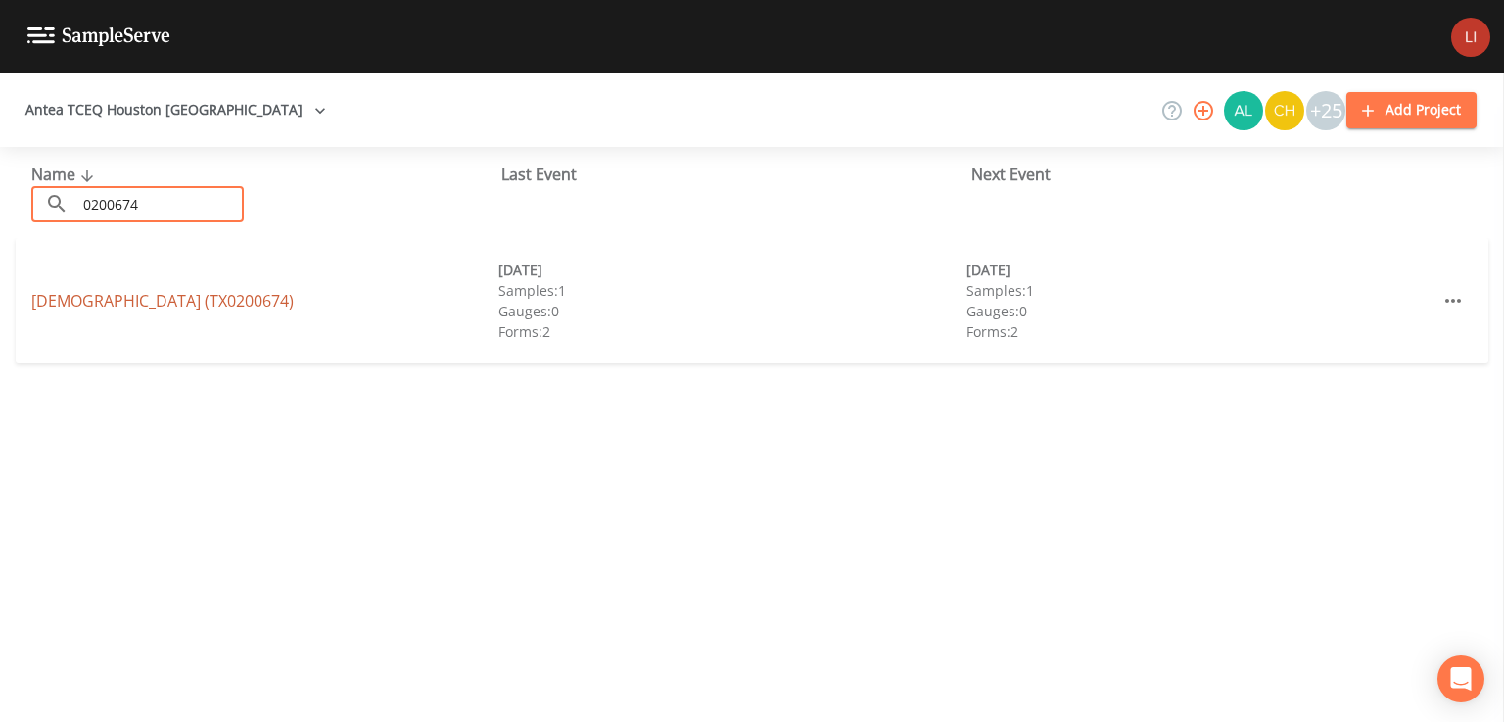
type input "0200674"
click at [178, 302] on link "[DEMOGRAPHIC_DATA] (TX0200674)" at bounding box center [162, 301] width 262 height 22
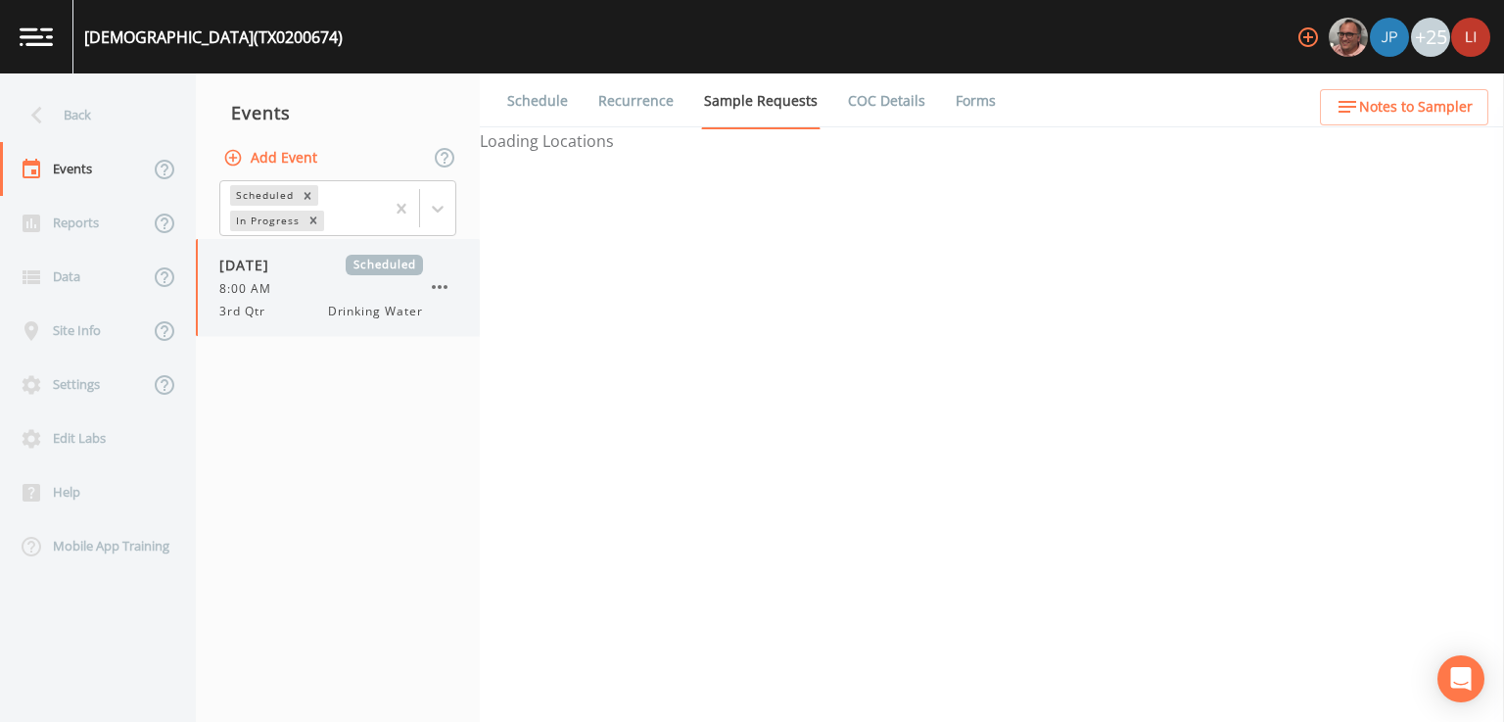
click at [280, 297] on span "8:00 AM" at bounding box center [251, 289] width 64 height 18
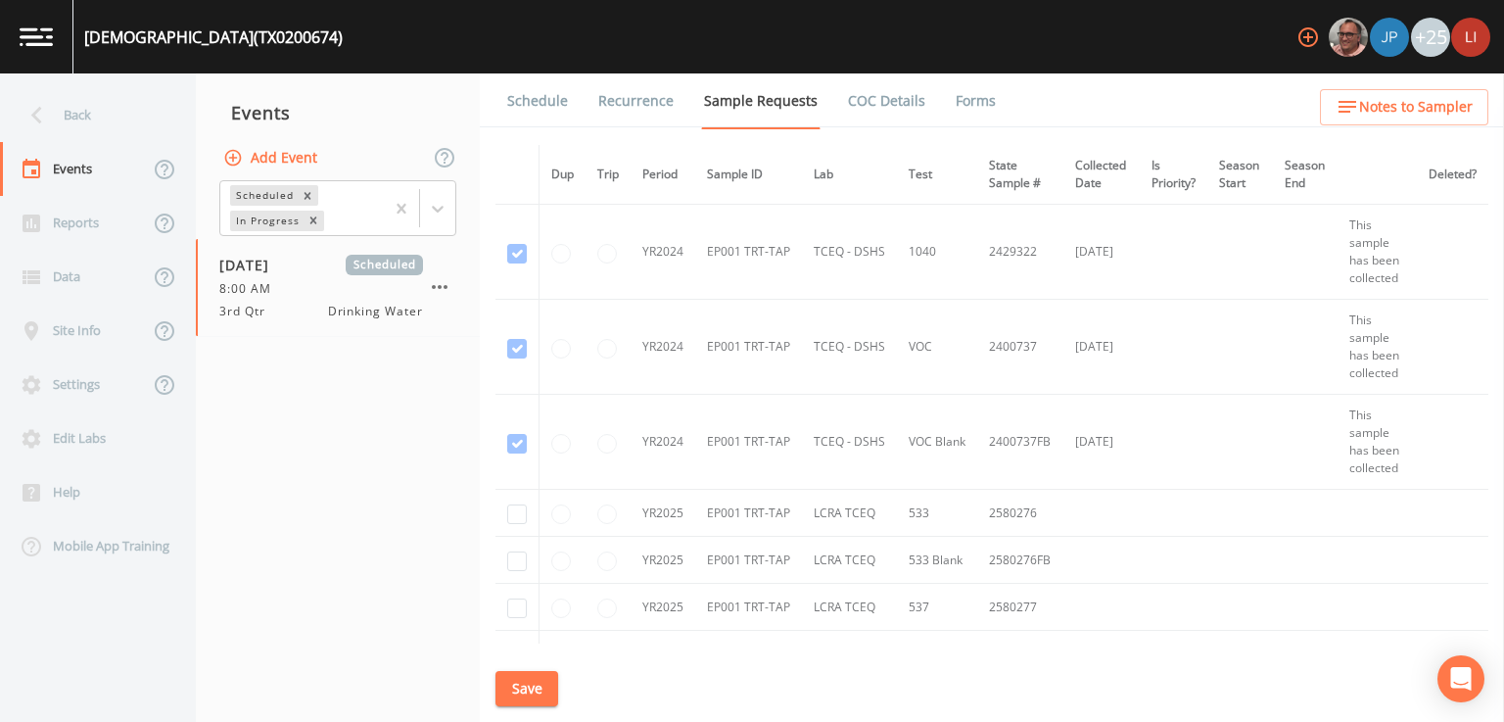
click at [534, 104] on link "Schedule" at bounding box center [537, 100] width 67 height 55
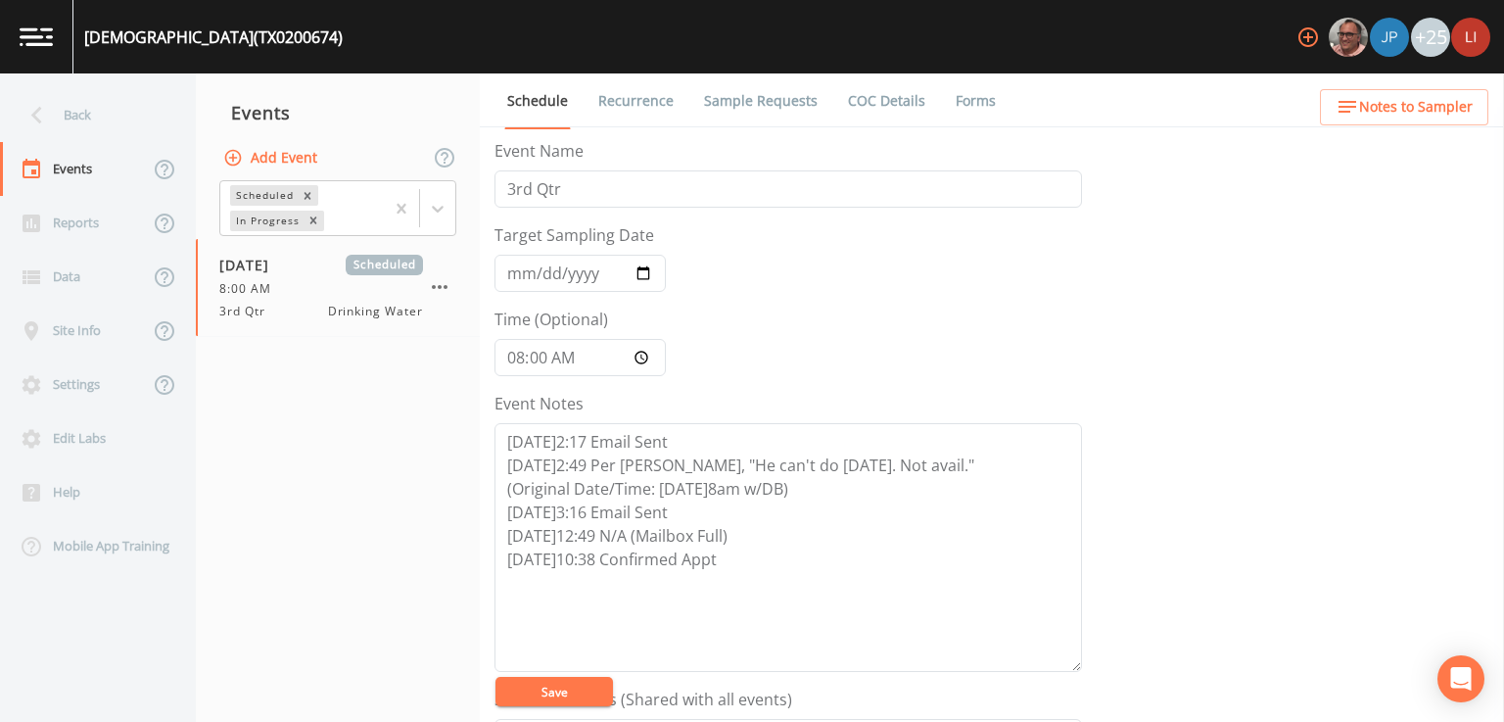
click at [1197, 495] on div "Event Name 3rd Qtr Target Sampling Date [DATE] Time (Optional) 08:00:00 Event N…" at bounding box center [1000, 430] width 1010 height 583
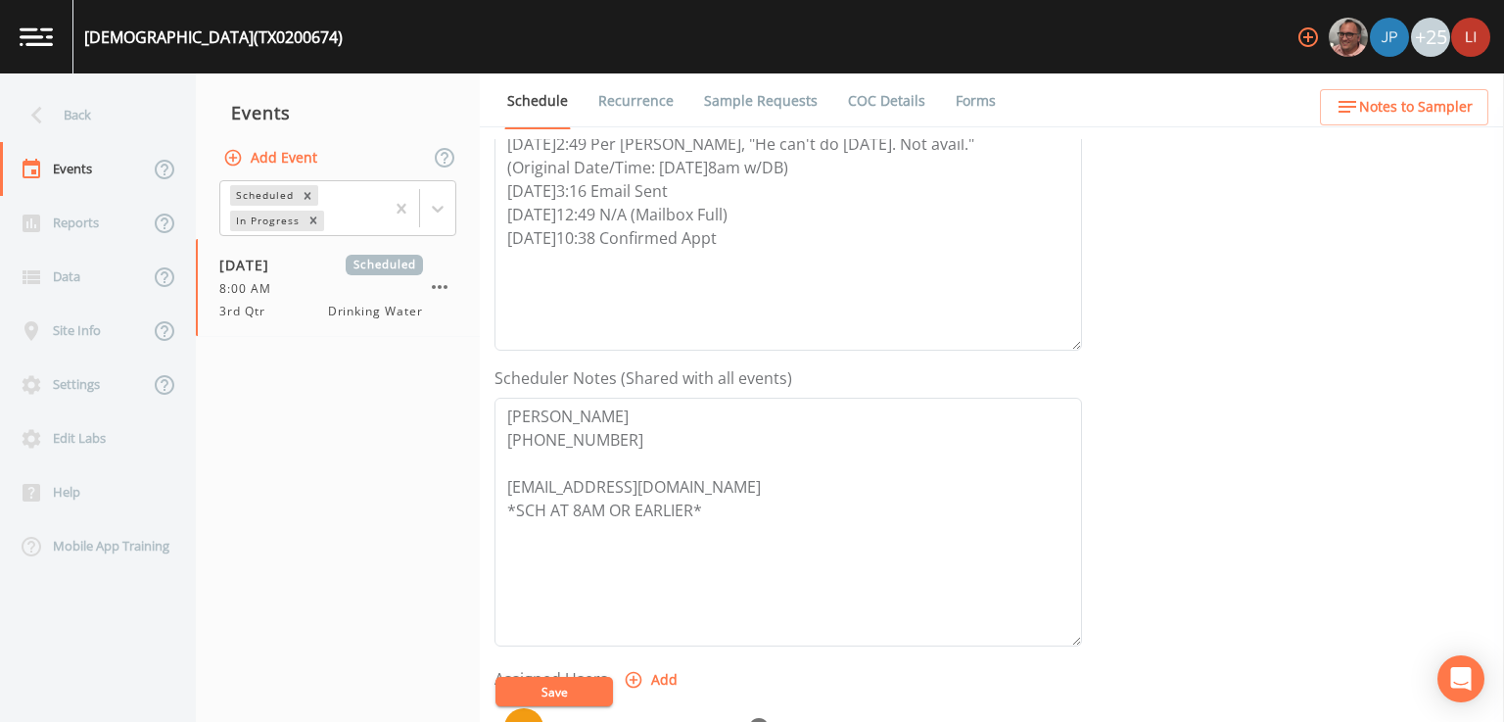
scroll to position [353, 0]
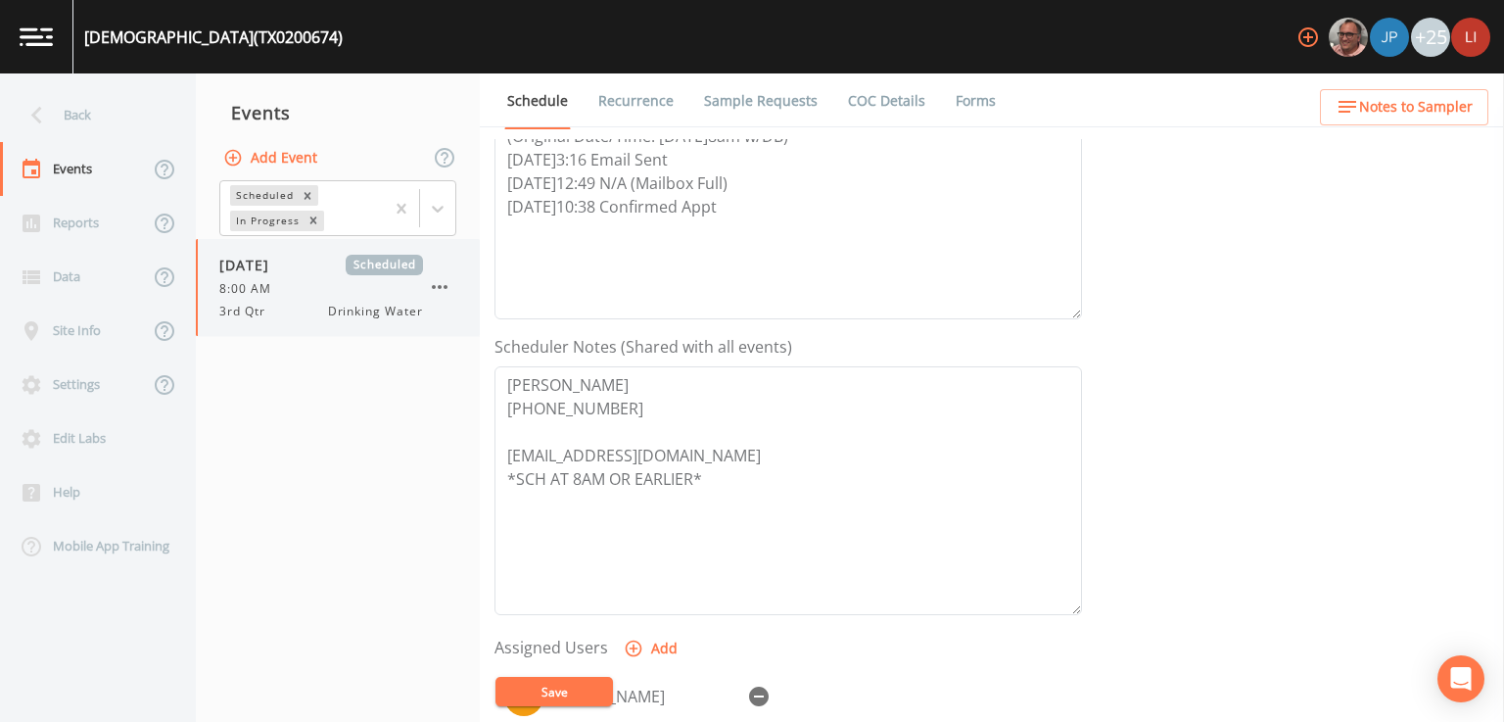
click at [478, 248] on div "[DATE] Scheduled 8:00 AM 3rd Qtr Drinking Water" at bounding box center [338, 287] width 284 height 97
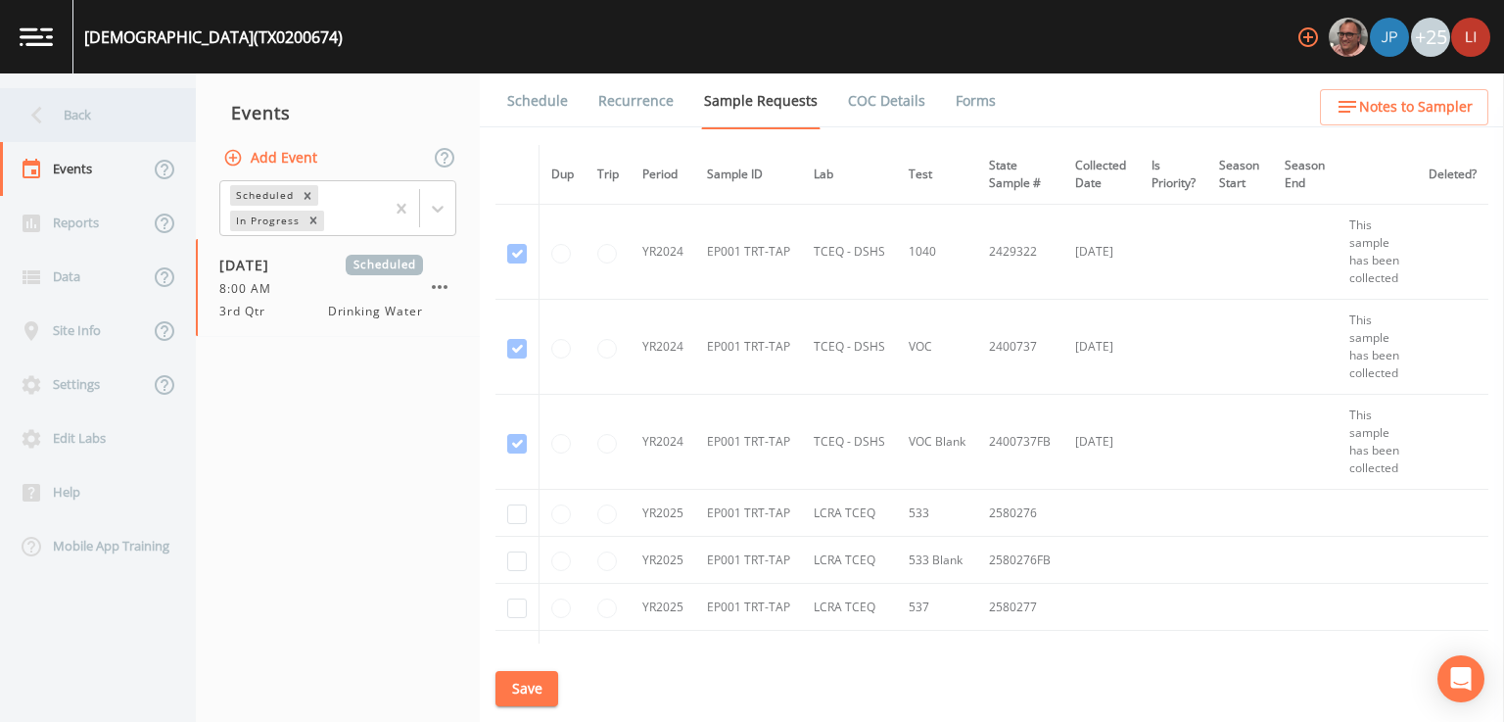
click at [63, 122] on div "Back" at bounding box center [88, 115] width 176 height 54
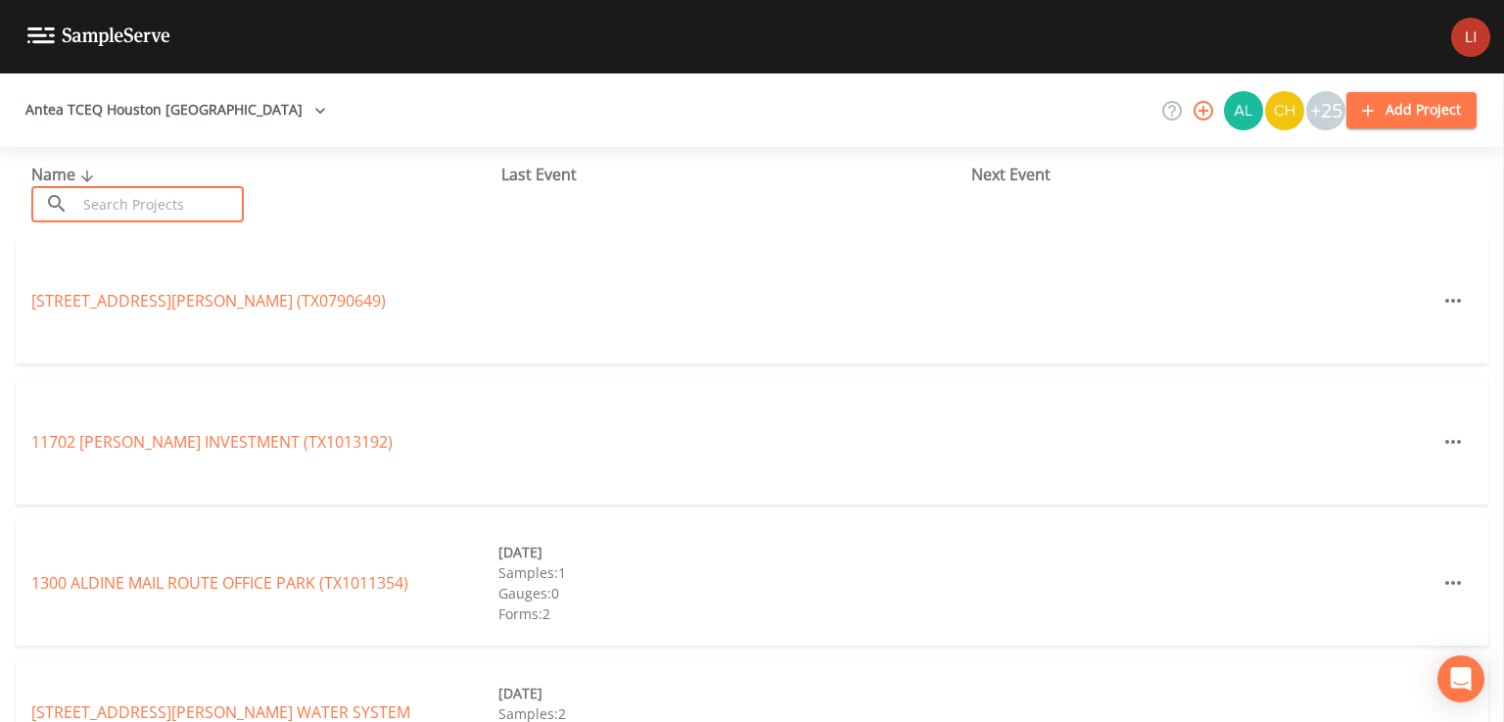
click at [135, 198] on input "text" at bounding box center [159, 204] width 167 height 36
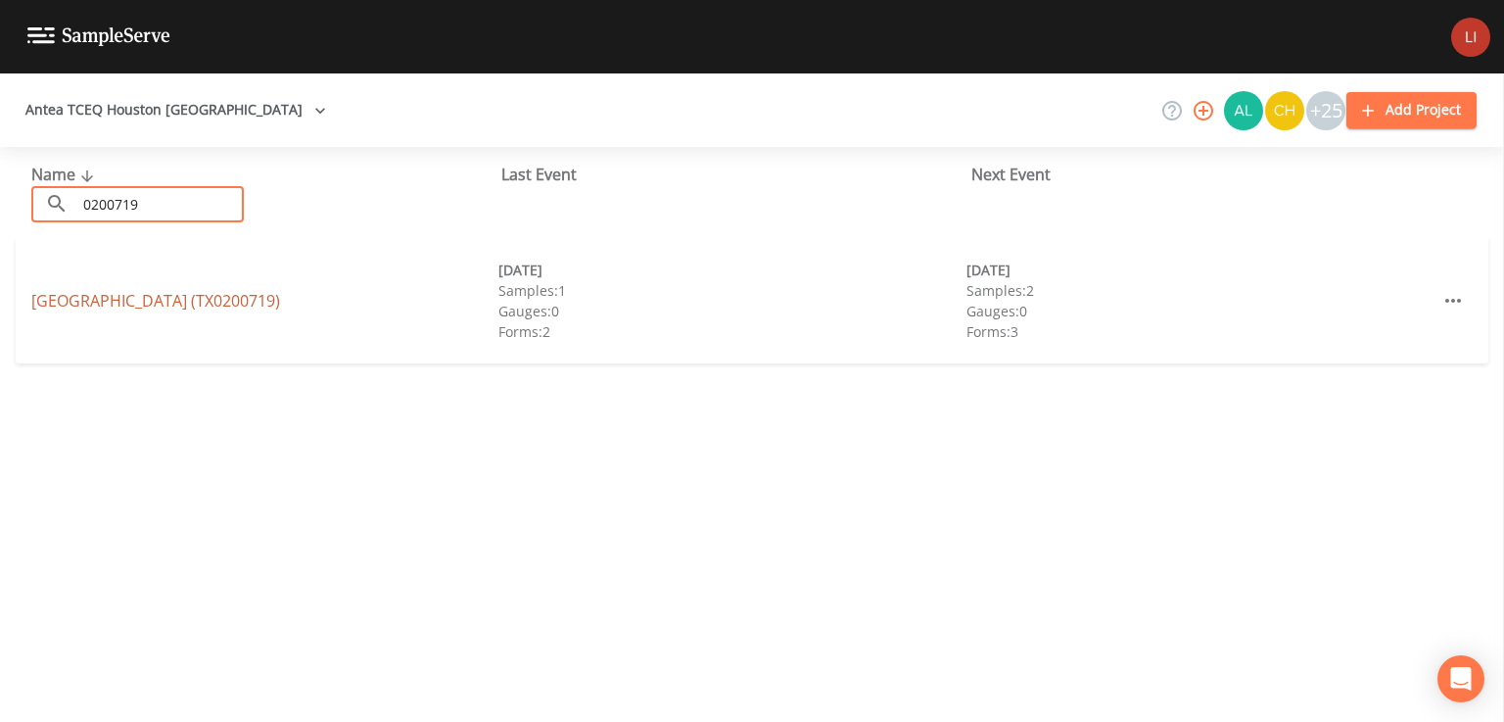
type input "0200719"
click at [185, 297] on link "[GEOGRAPHIC_DATA] (TX0200719)" at bounding box center [155, 301] width 249 height 22
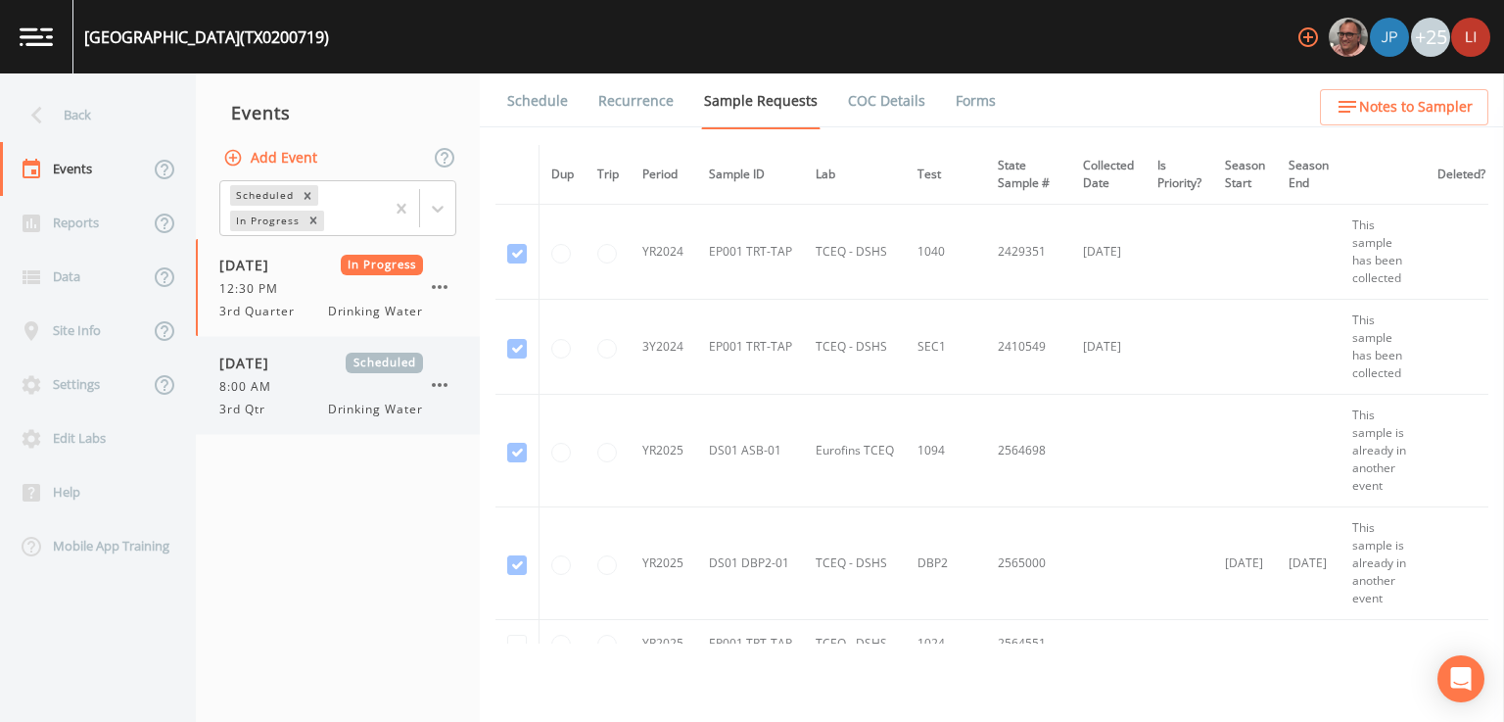
click at [298, 383] on div "8:00 AM" at bounding box center [321, 387] width 204 height 18
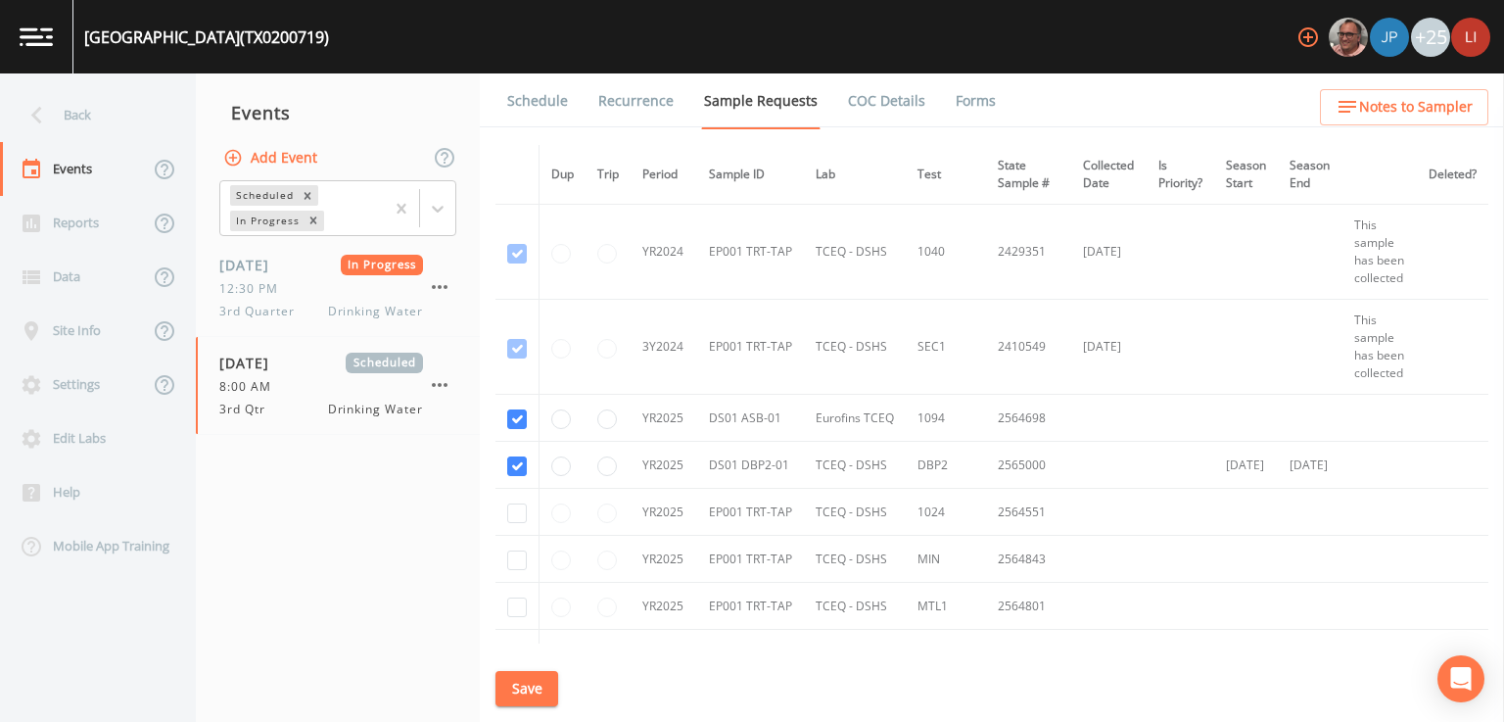
click at [556, 90] on link "Schedule" at bounding box center [537, 100] width 67 height 55
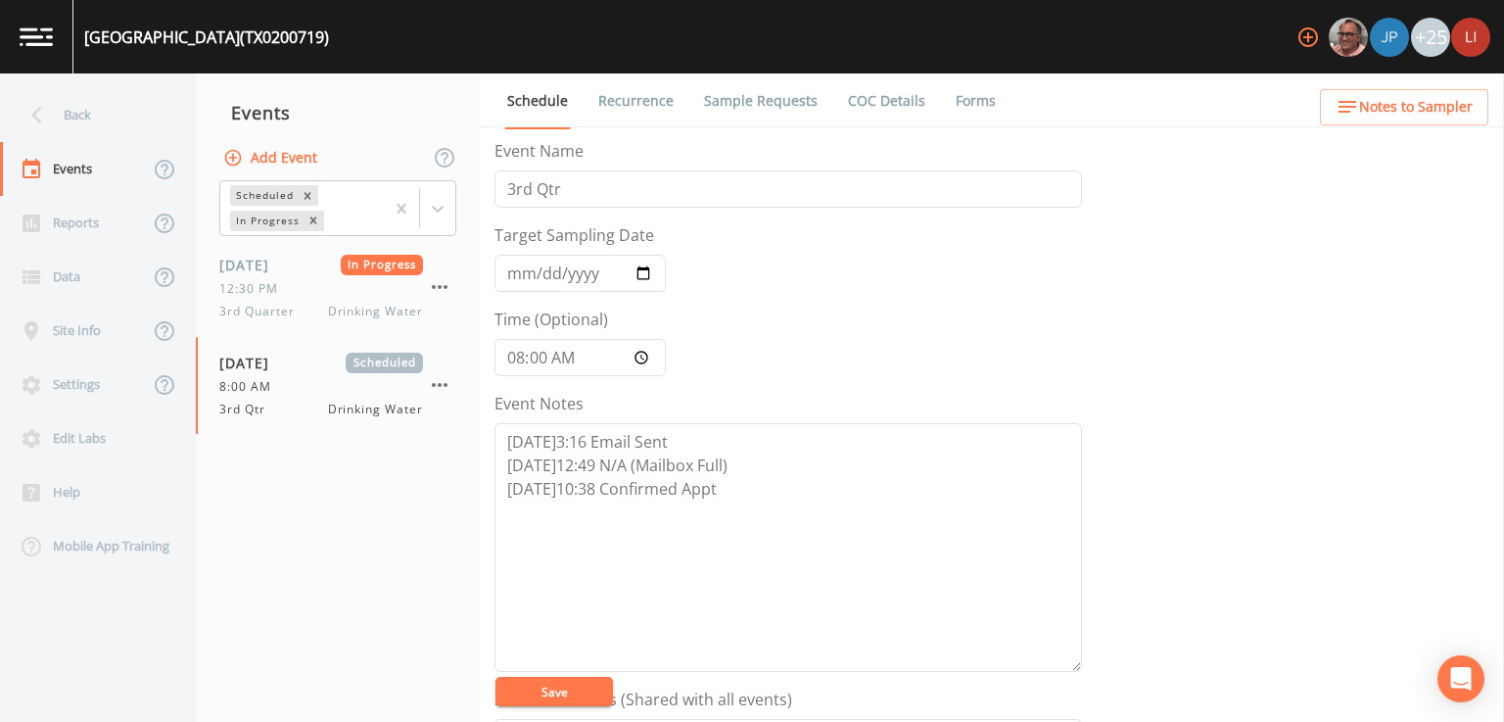
click at [1142, 531] on div "Event Name 3rd Qtr Target Sampling Date [DATE] Time (Optional) 08:00:00 Event N…" at bounding box center [1000, 430] width 1010 height 583
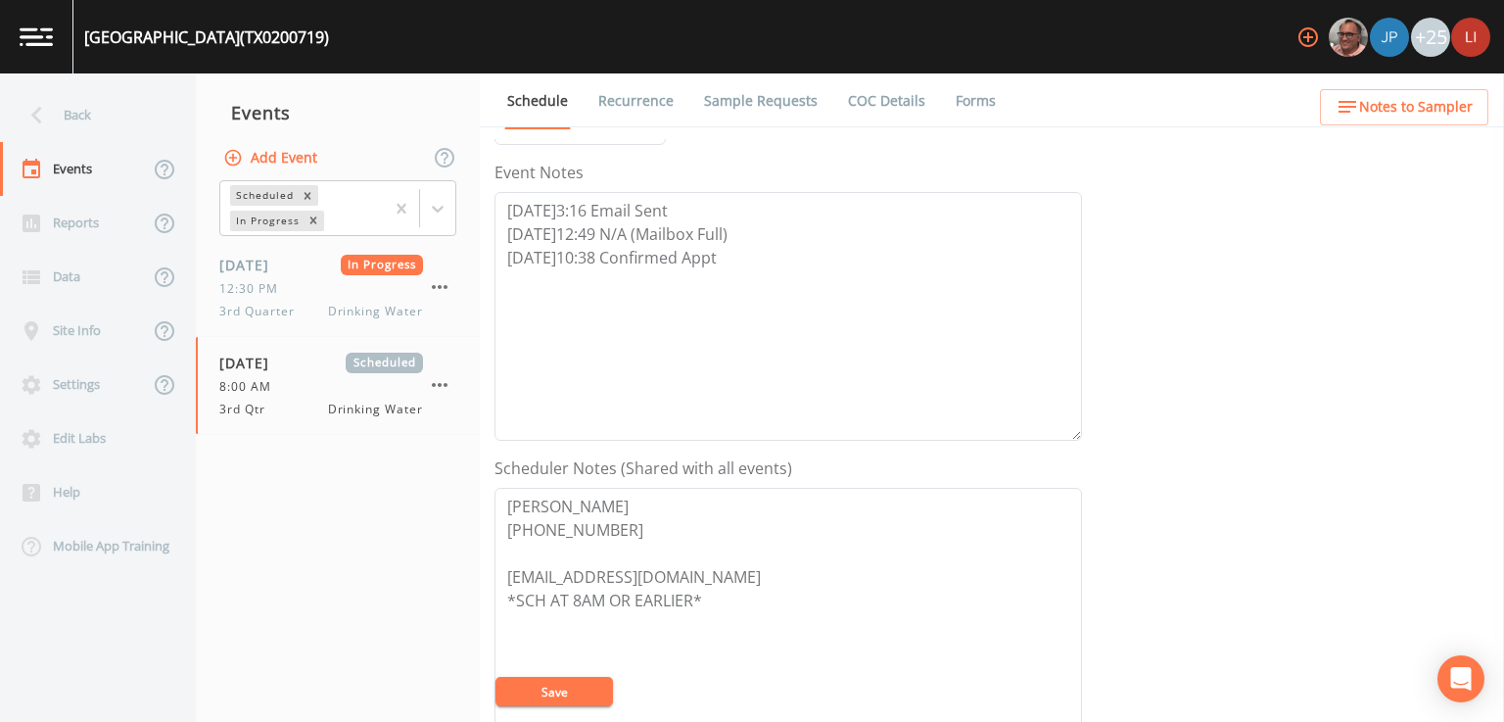
scroll to position [235, 0]
click at [70, 106] on div "Back" at bounding box center [88, 115] width 176 height 54
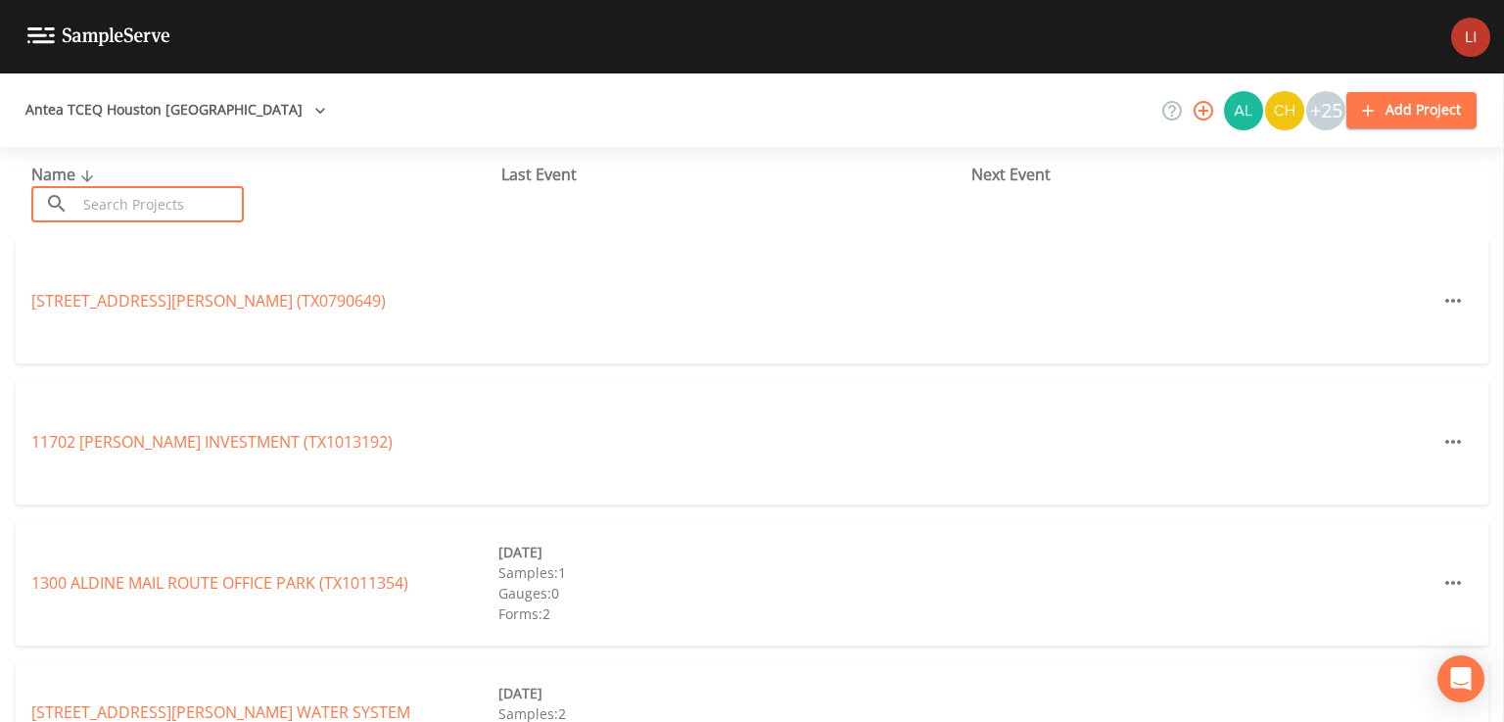
click at [166, 192] on input "text" at bounding box center [159, 204] width 167 height 36
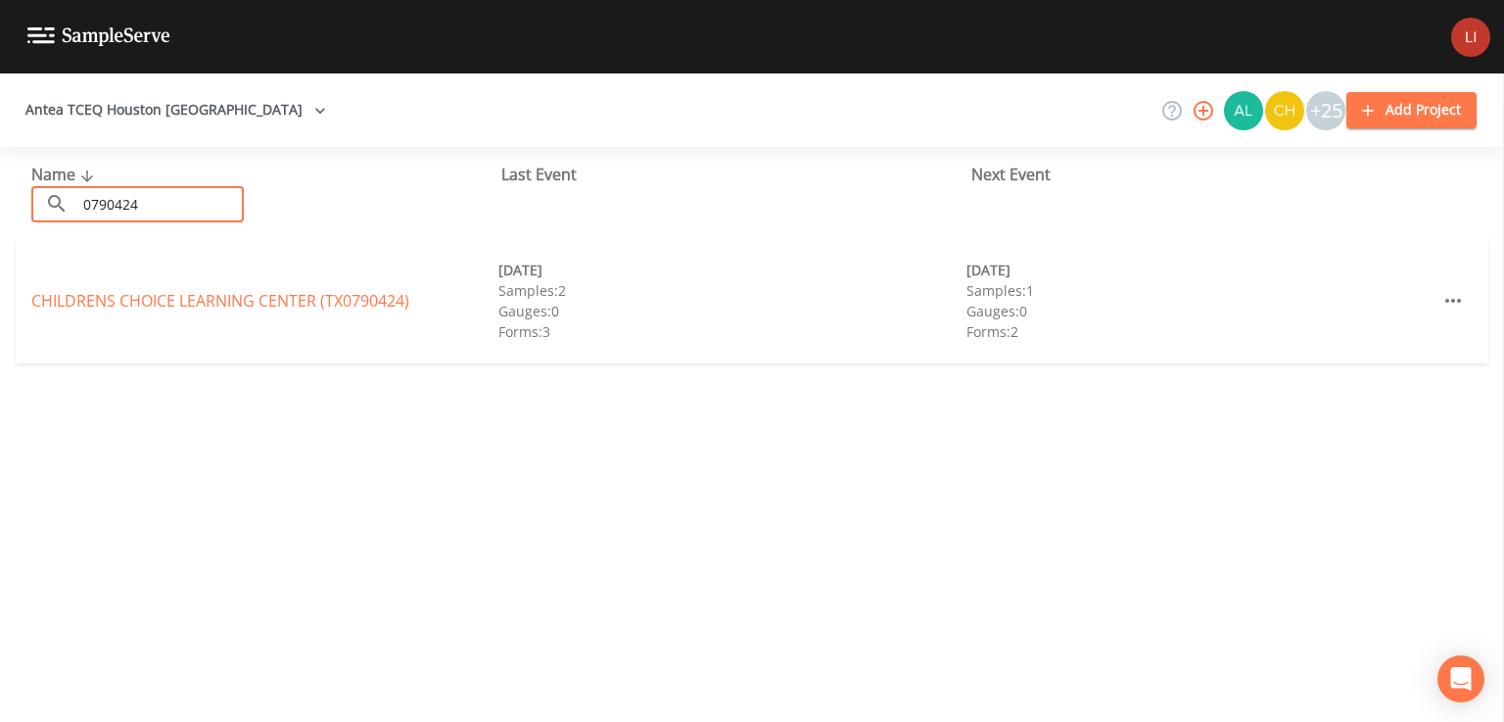
type input "0790424"
click at [155, 312] on div "CHILDRENS CHOICE LEARNING CENTER (TX0790424) [DATE] Samples: 2 Gauges: 0 Forms:…" at bounding box center [752, 300] width 1473 height 125
click at [181, 301] on link "CHILDRENS CHOICE LEARNING CENTER (TX0790424)" at bounding box center [220, 301] width 378 height 22
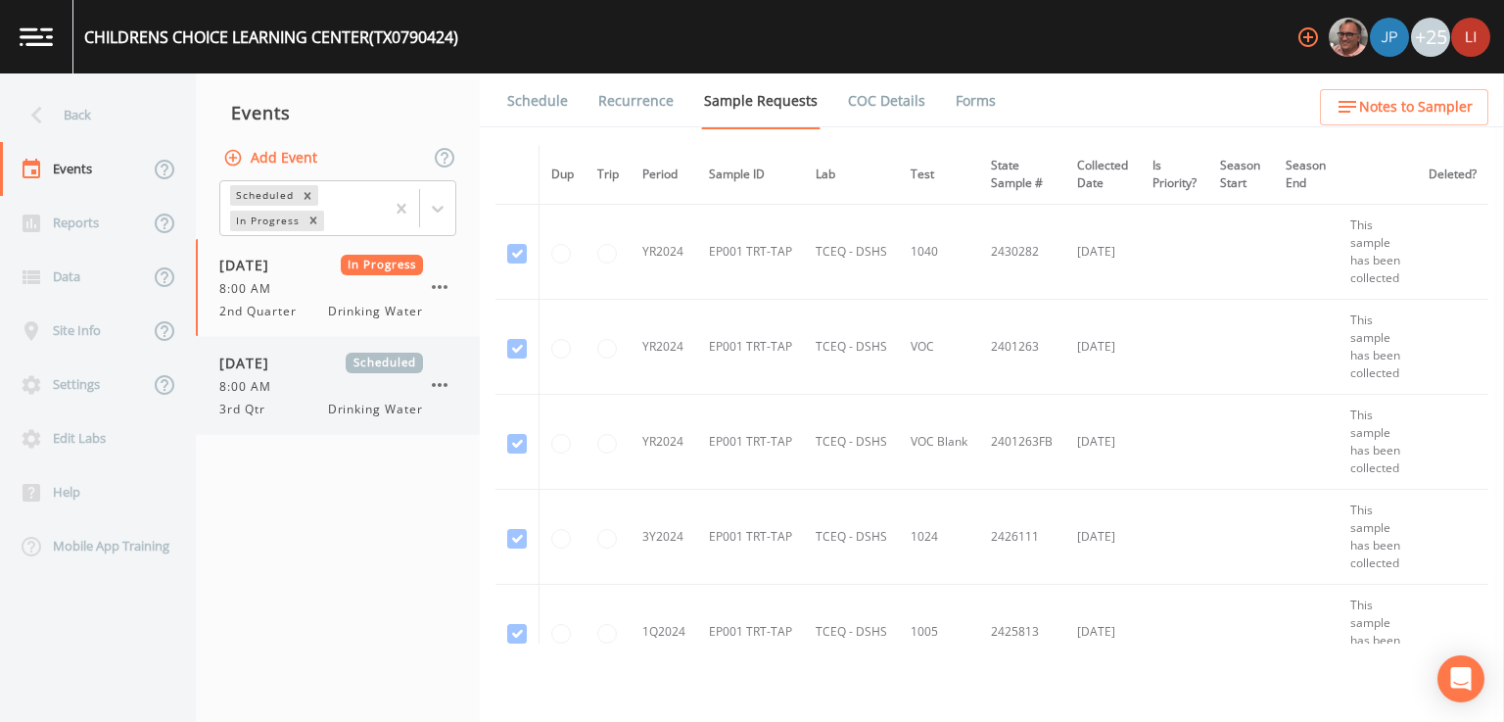
click at [306, 381] on div "8:00 AM" at bounding box center [321, 387] width 204 height 18
click at [530, 102] on link "Schedule" at bounding box center [537, 100] width 67 height 55
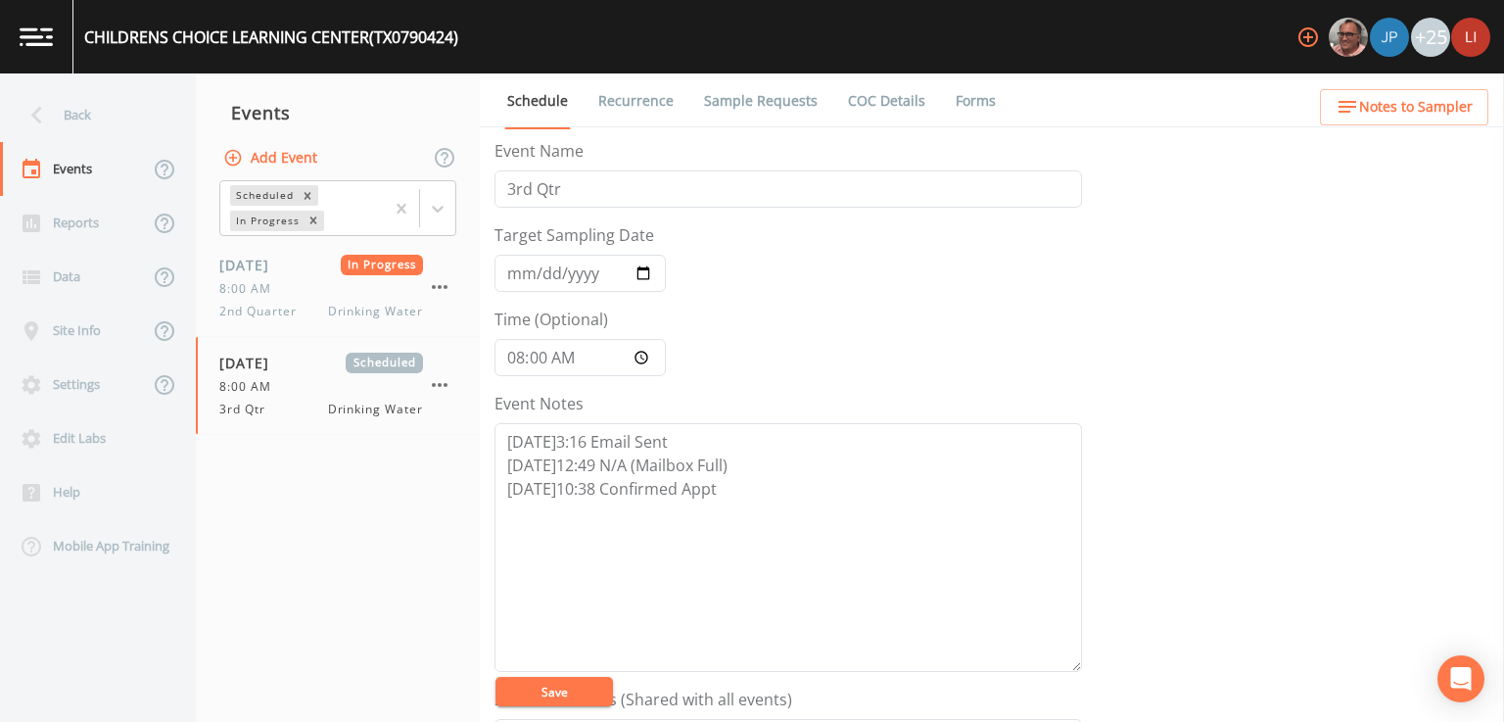
click at [1307, 507] on div "Event Name 3rd Qtr Target Sampling Date [DATE] Time (Optional) 08:00:00 Event N…" at bounding box center [1000, 430] width 1010 height 583
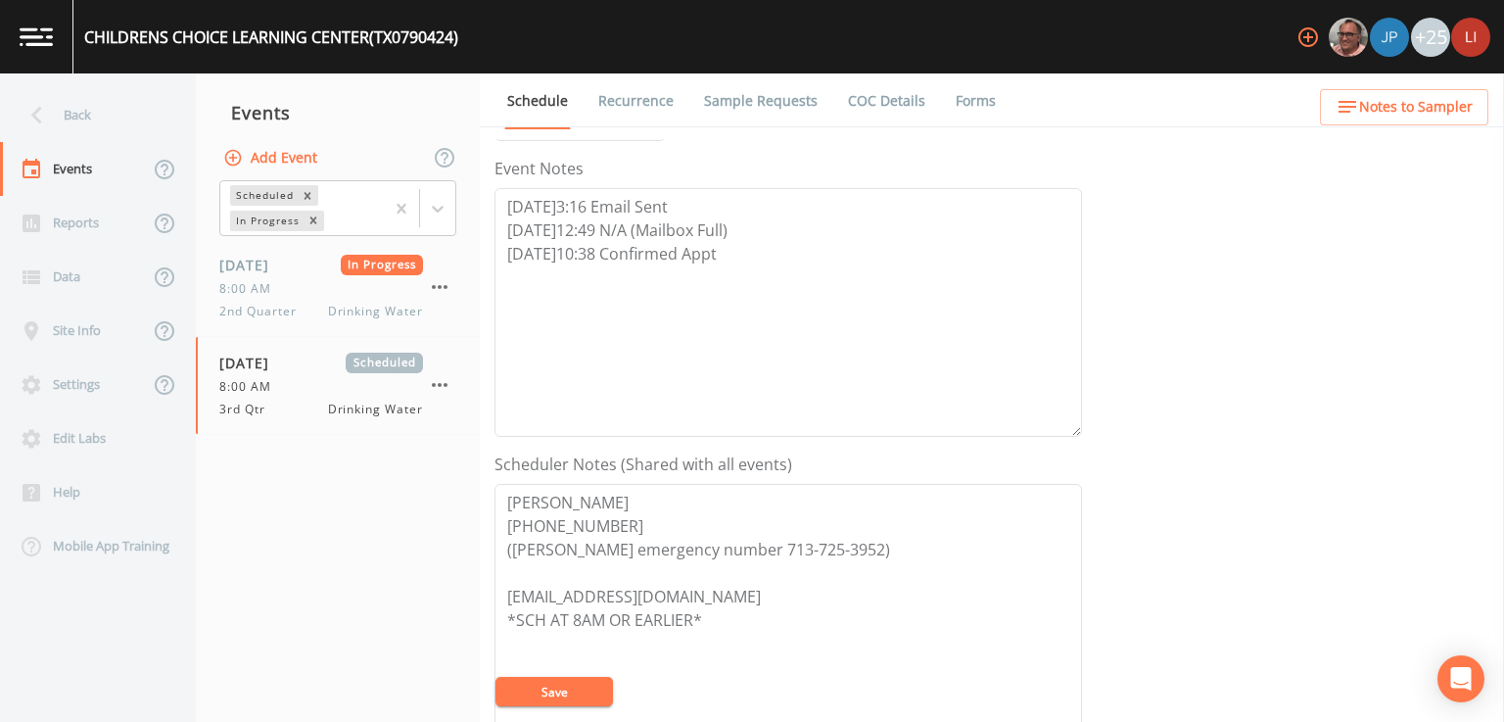
scroll to position [274, 0]
